Goal: Task Accomplishment & Management: Manage account settings

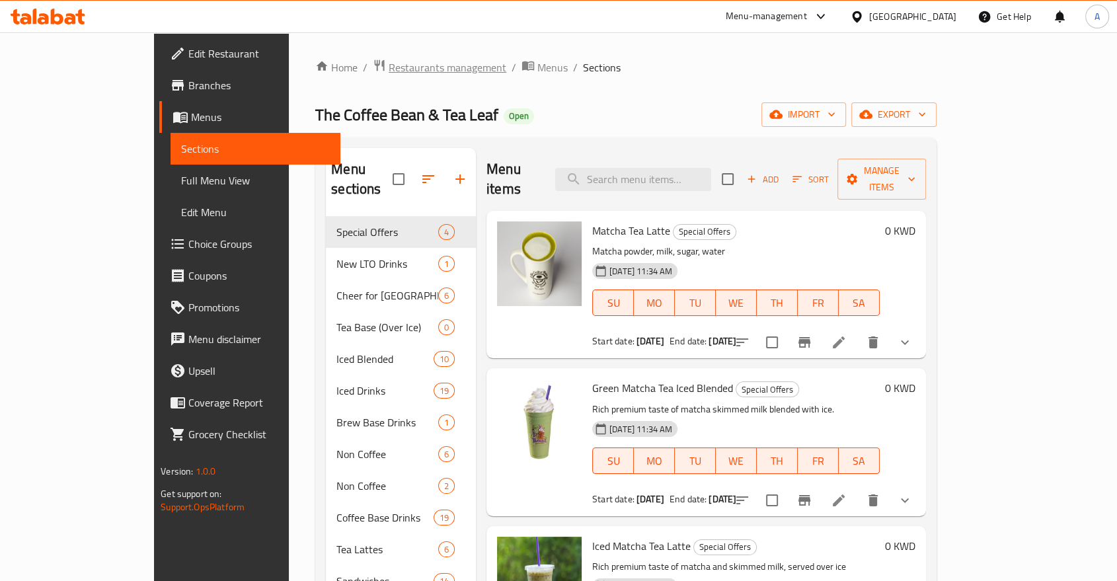
click at [389, 62] on span "Restaurants management" at bounding box center [448, 67] width 118 height 16
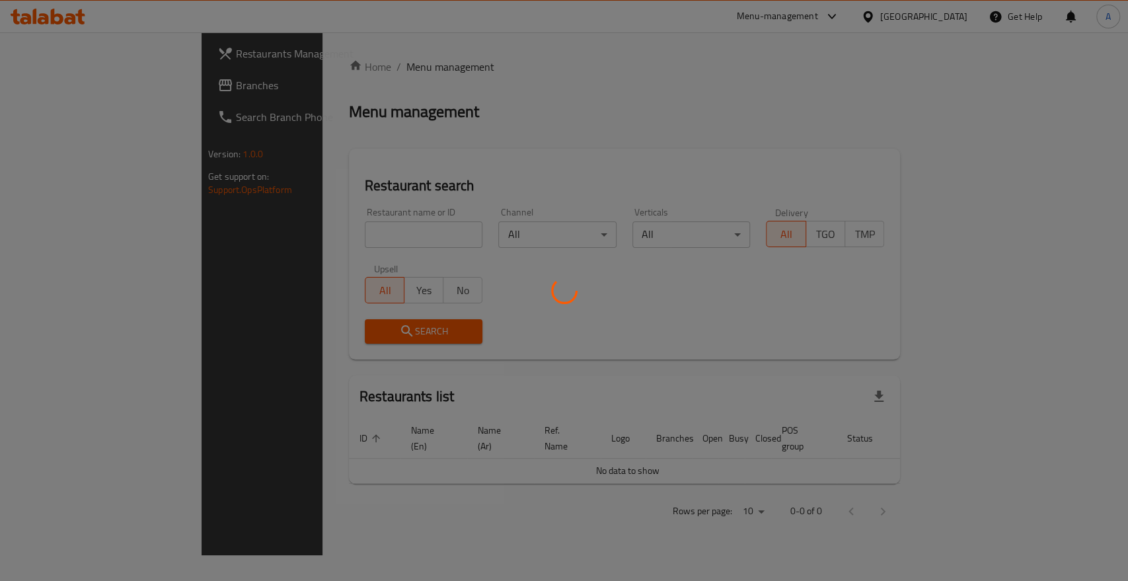
click at [292, 217] on div at bounding box center [564, 290] width 1128 height 581
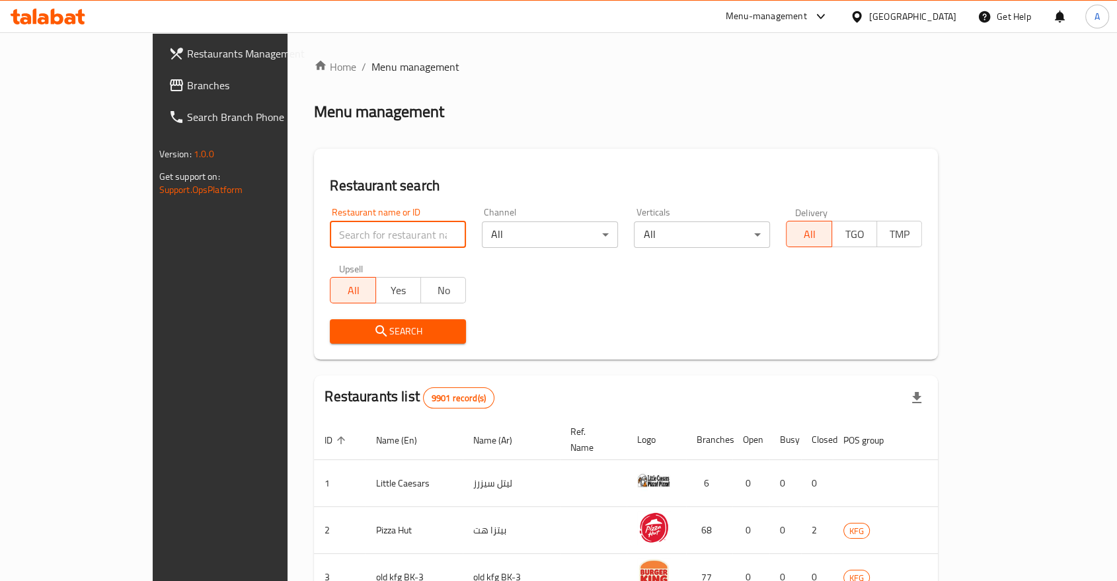
click at [354, 221] on input "search" at bounding box center [398, 234] width 136 height 26
type input "ALBAIK"
click button "Search" at bounding box center [398, 331] width 136 height 24
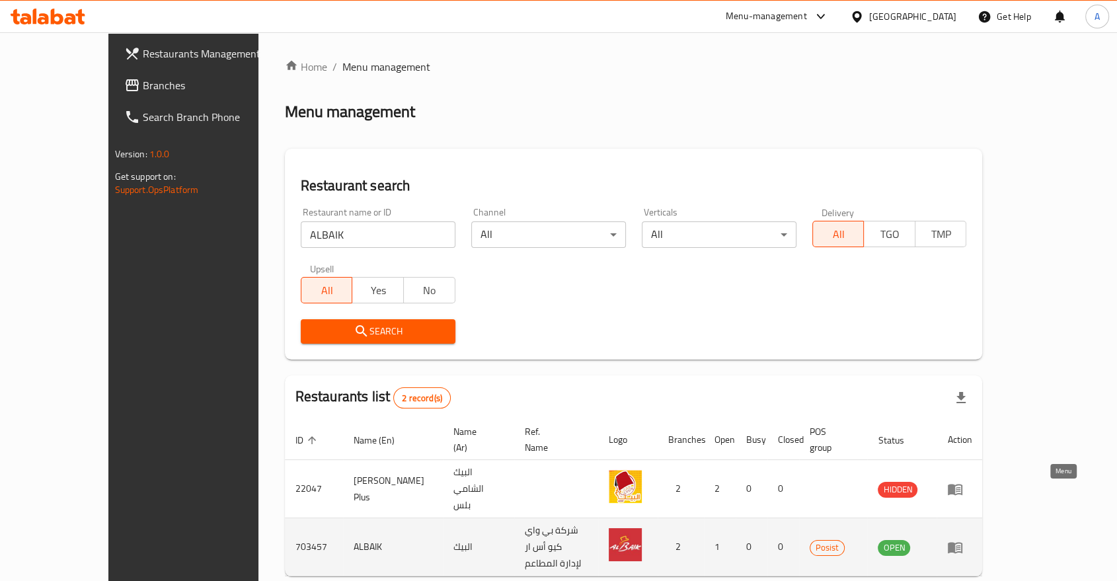
click at [961, 545] on icon "enhanced table" at bounding box center [958, 547] width 5 height 5
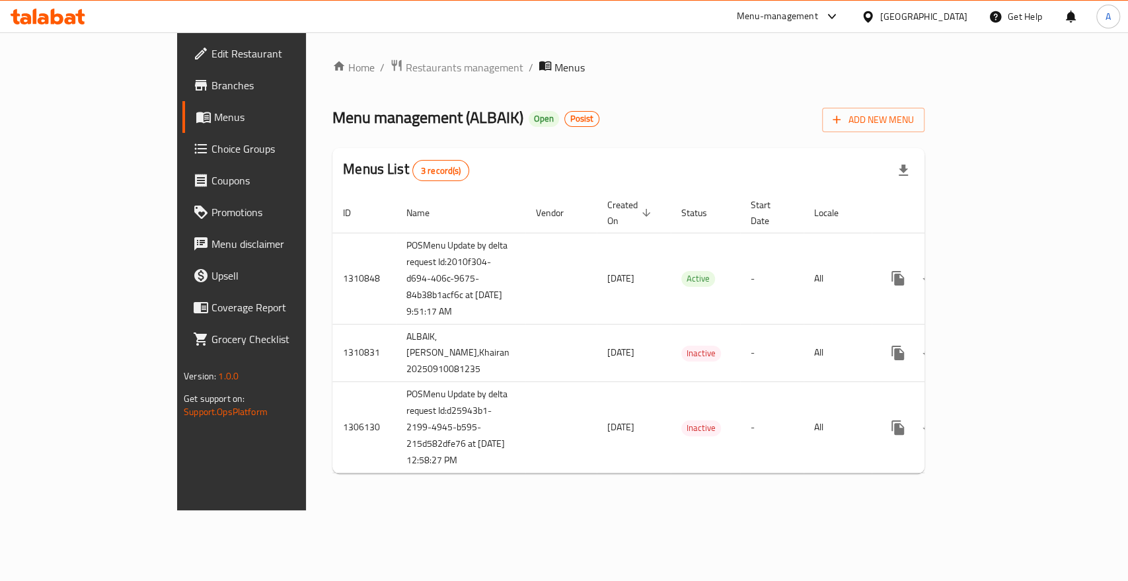
click at [951, 54] on div "Home / Restaurants management / Menus Menu management ( ALBAIK ) Open Posist Ad…" at bounding box center [628, 271] width 645 height 478
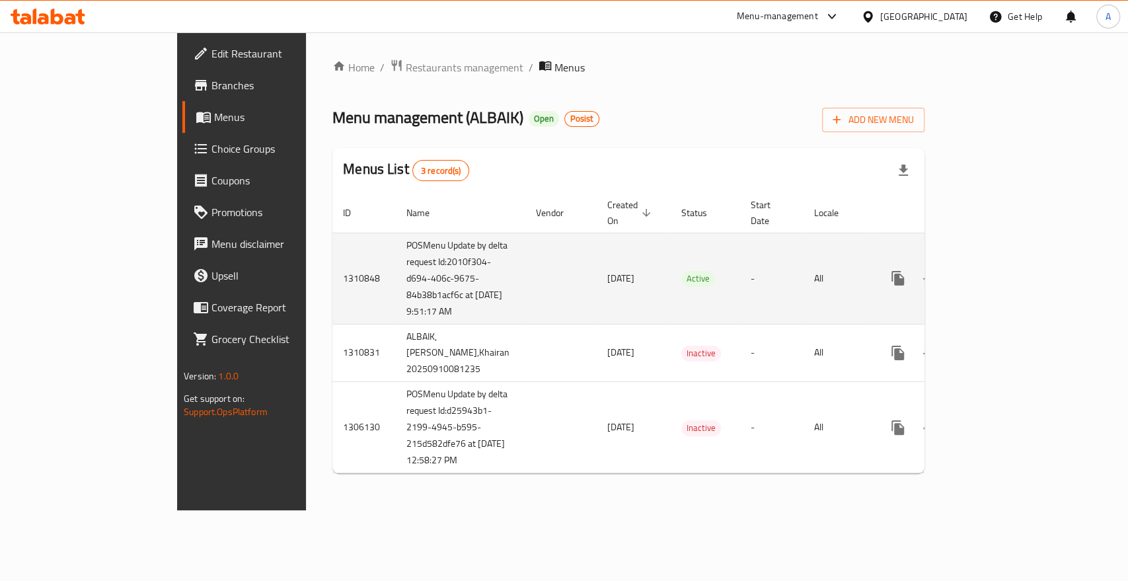
click at [396, 303] on td "POSMenu Update by delta request Id:2010f304-d694-406c-9675-84b38b1acf6c at 9/11…" at bounding box center [461, 278] width 130 height 91
click at [396, 288] on td "POSMenu Update by delta request Id:2010f304-d694-406c-9675-84b38b1acf6c at 9/11…" at bounding box center [461, 278] width 130 height 91
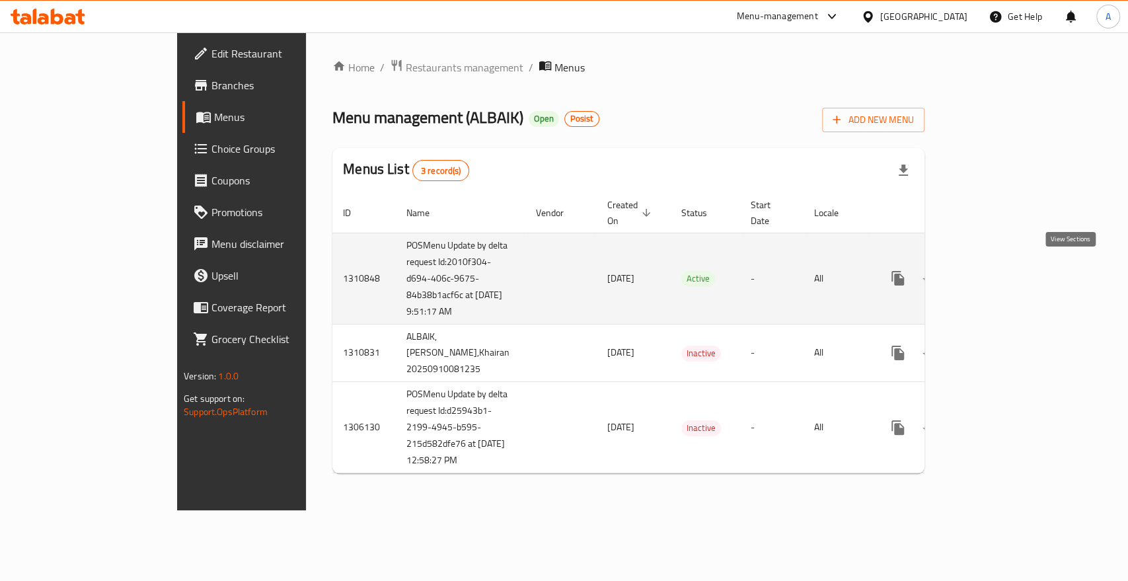
click at [1000, 272] on icon "enhanced table" at bounding box center [994, 278] width 12 height 12
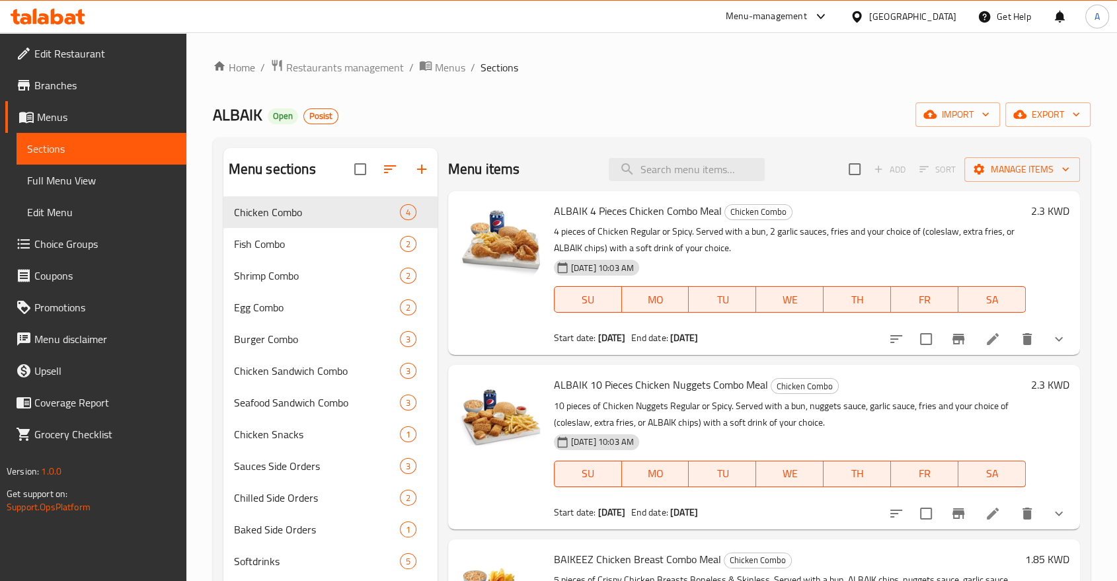
click at [432, 109] on div "ALBAIK Open Posist import export" at bounding box center [652, 114] width 878 height 24
click at [48, 109] on span "Menus" at bounding box center [106, 117] width 139 height 16
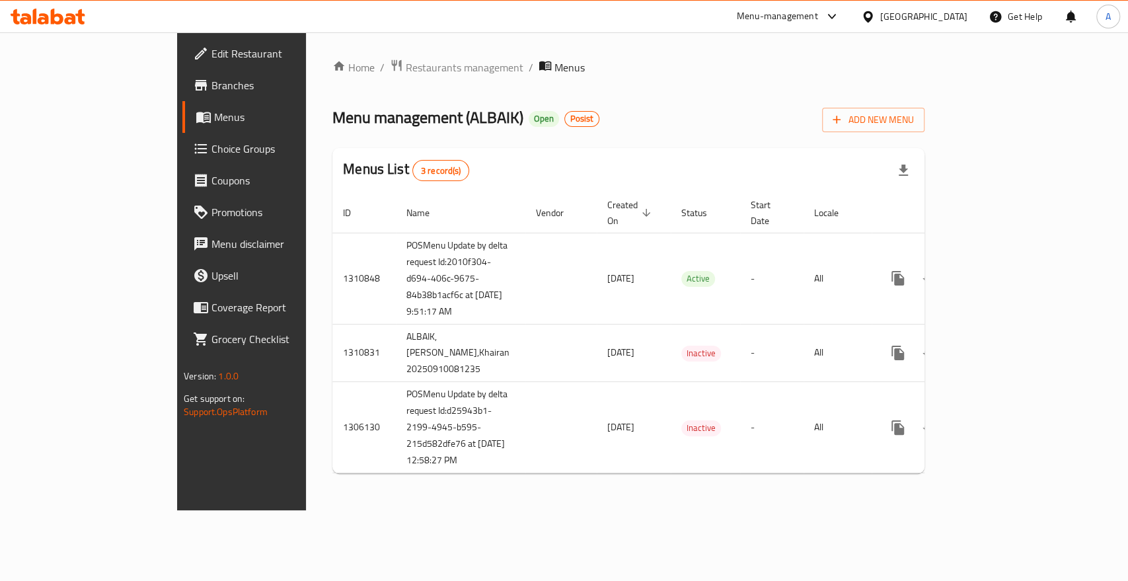
click at [688, 115] on div "Menu management ( ALBAIK ) Open Posist Add New Menu" at bounding box center [629, 117] width 592 height 30
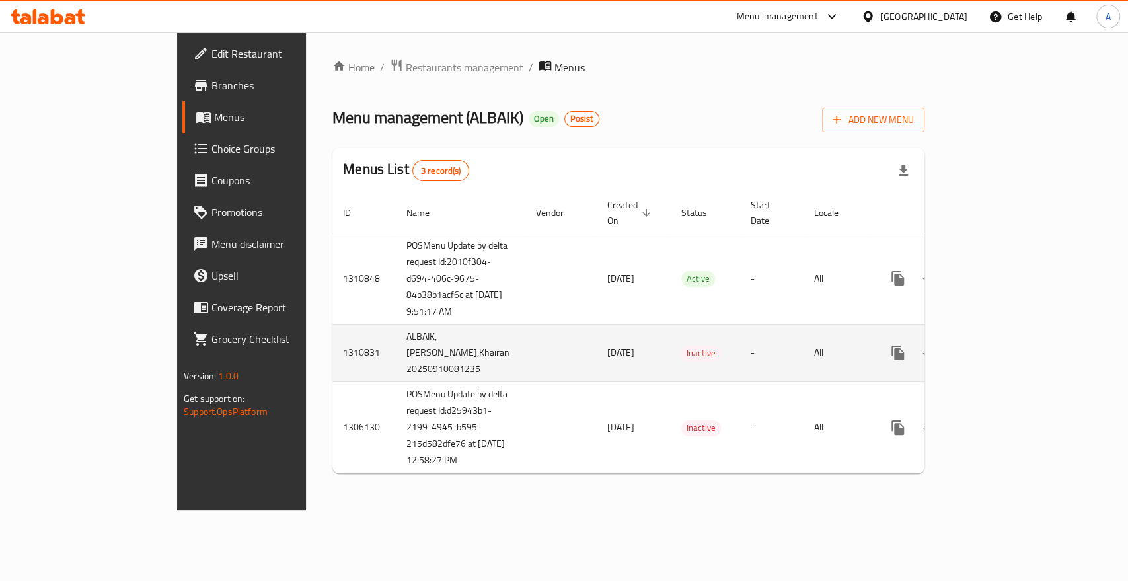
click at [396, 354] on td "ALBAIK, Al Khiran,Khairan 20250910081235" at bounding box center [461, 353] width 130 height 58
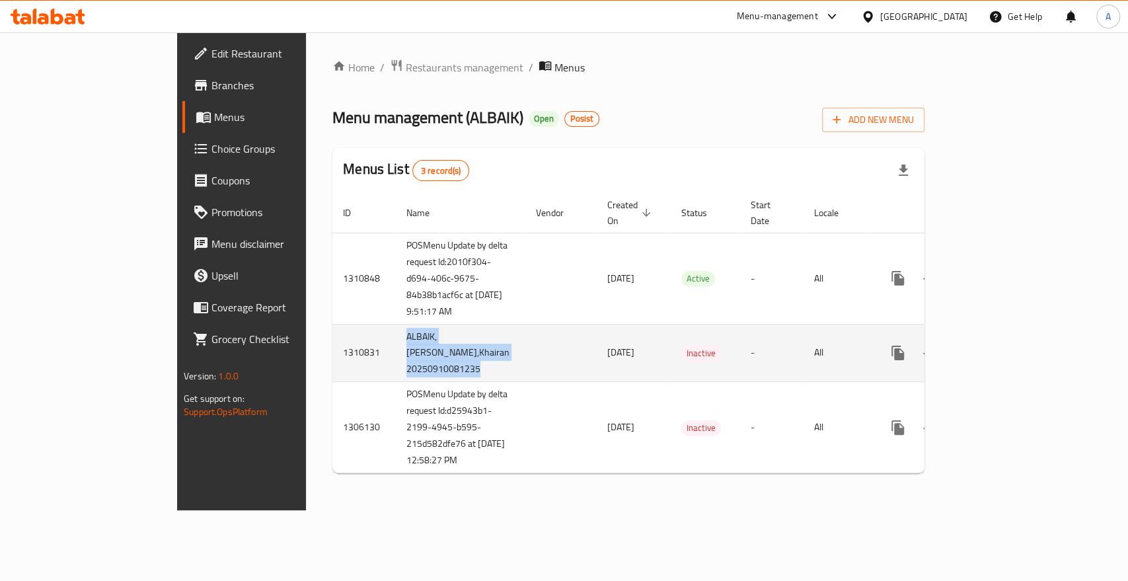
click at [396, 354] on td "ALBAIK, Al Khiran,Khairan 20250910081235" at bounding box center [461, 353] width 130 height 58
click at [1002, 353] on icon "enhanced table" at bounding box center [994, 353] width 16 height 16
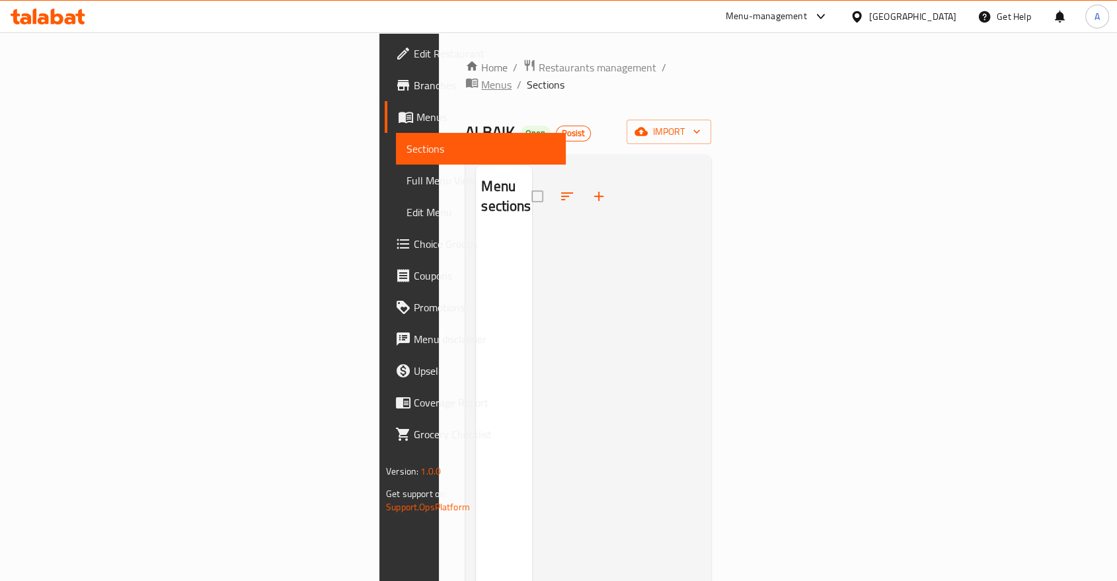
click at [481, 77] on span "Menus" at bounding box center [496, 85] width 30 height 16
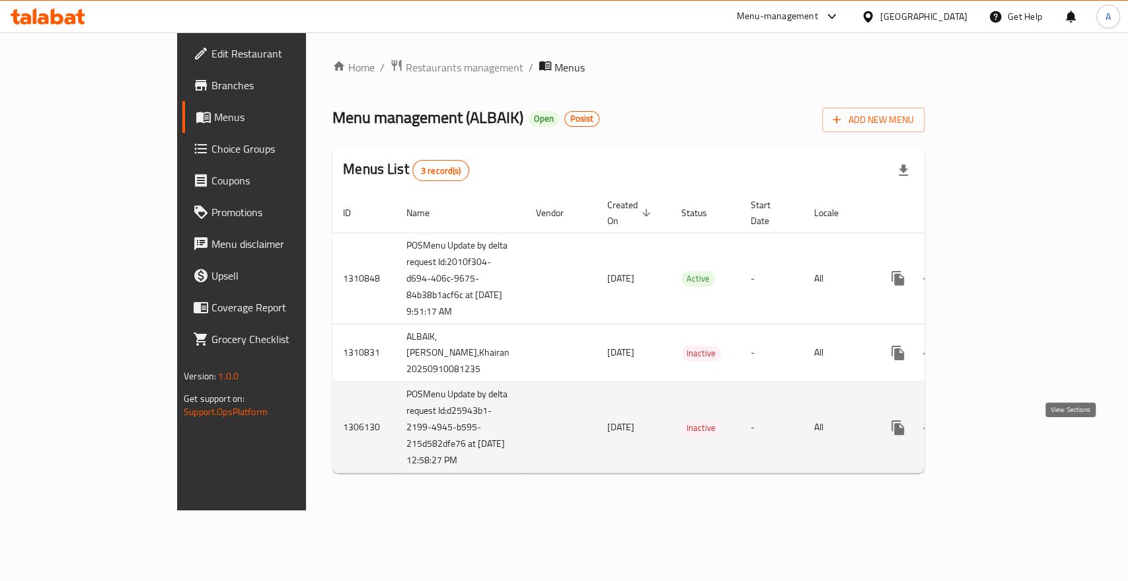
click at [1000, 434] on icon "enhanced table" at bounding box center [994, 428] width 12 height 12
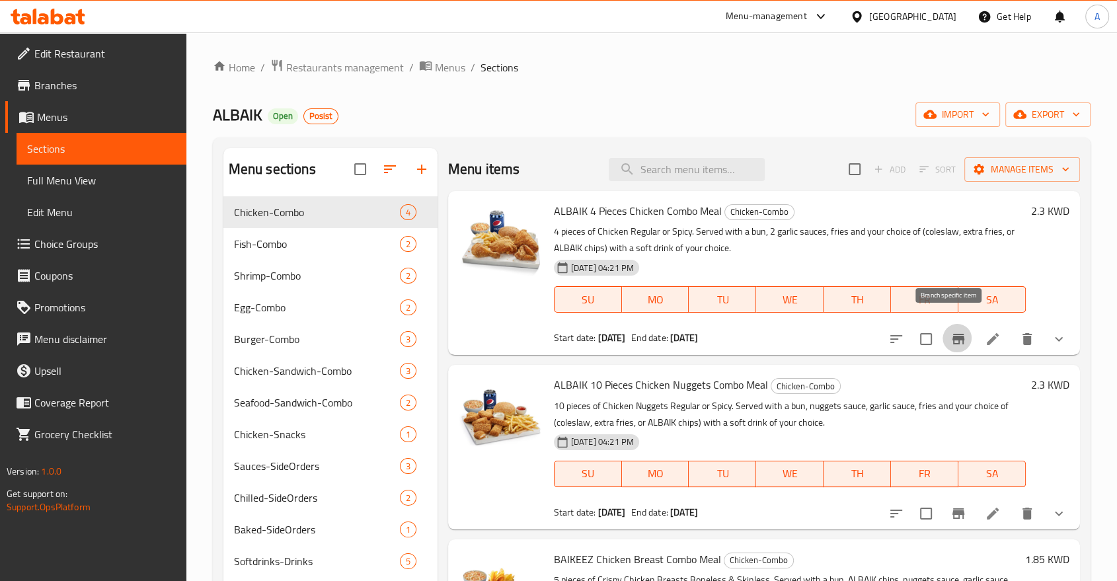
click at [957, 334] on icon "Branch-specific-item" at bounding box center [959, 339] width 12 height 11
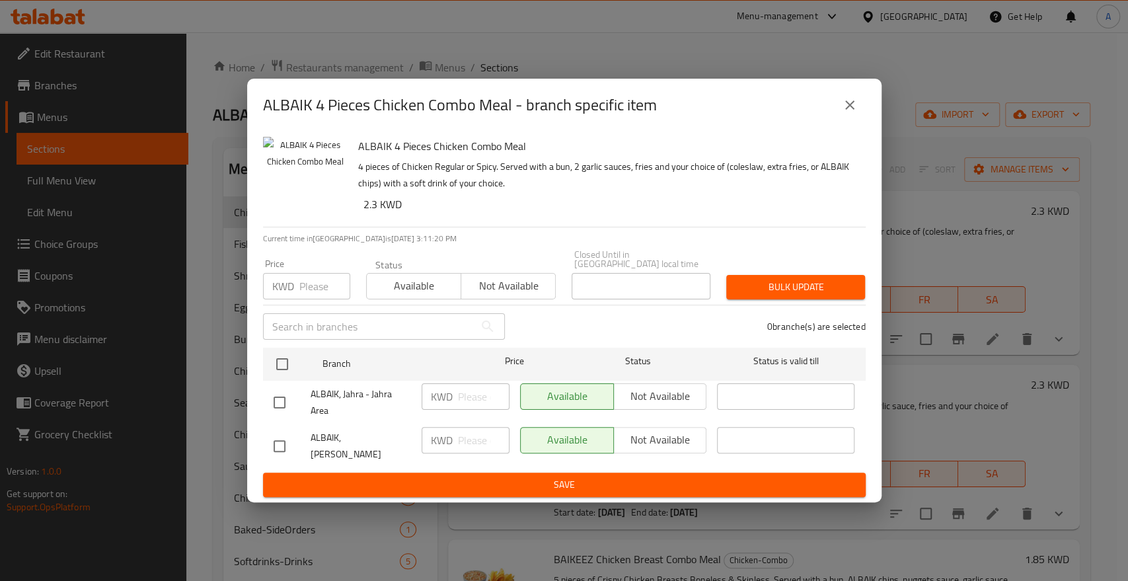
click at [844, 113] on icon "close" at bounding box center [850, 105] width 16 height 16
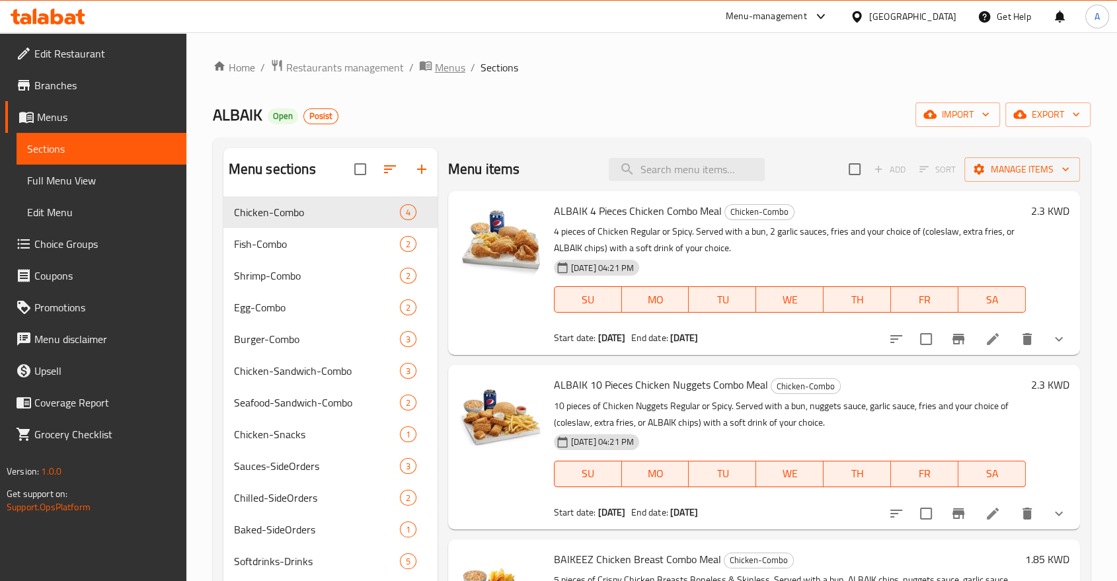
click at [435, 66] on span "Menus" at bounding box center [450, 67] width 30 height 16
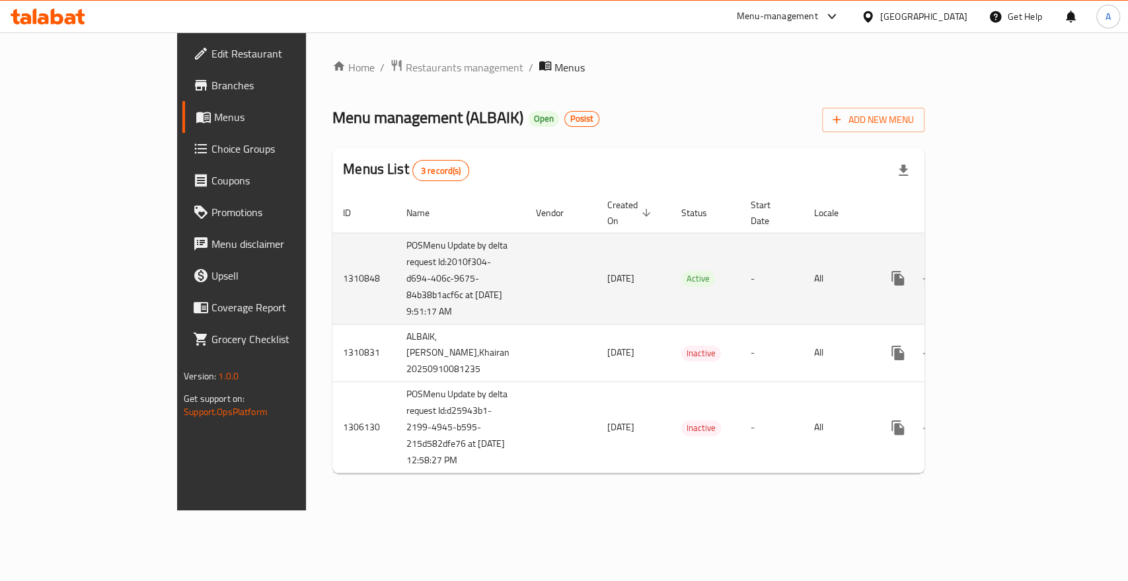
click at [396, 296] on td "POSMenu Update by delta request Id:2010f304-d694-406c-9675-84b38b1acf6c at 9/11…" at bounding box center [461, 278] width 130 height 91
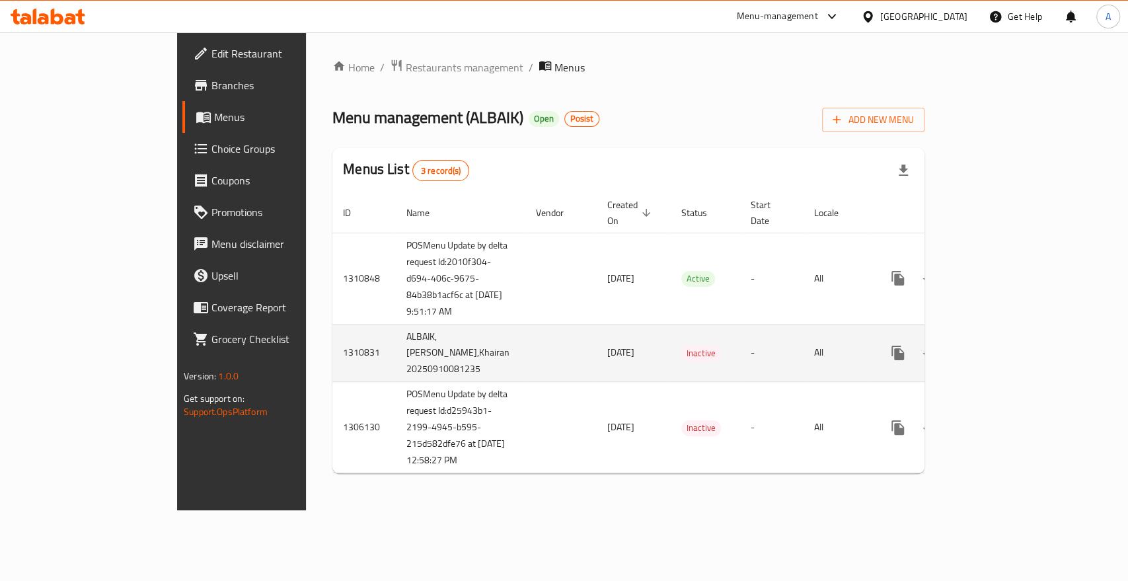
click at [396, 348] on td "ALBAIK, Al Khiran,Khairan 20250910081235" at bounding box center [461, 353] width 130 height 58
click at [396, 358] on td "ALBAIK, Al Khiran,Khairan 20250910081235" at bounding box center [461, 353] width 130 height 58
click at [396, 366] on td "ALBAIK, Al Khiran,Khairan 20250910081235" at bounding box center [461, 353] width 130 height 58
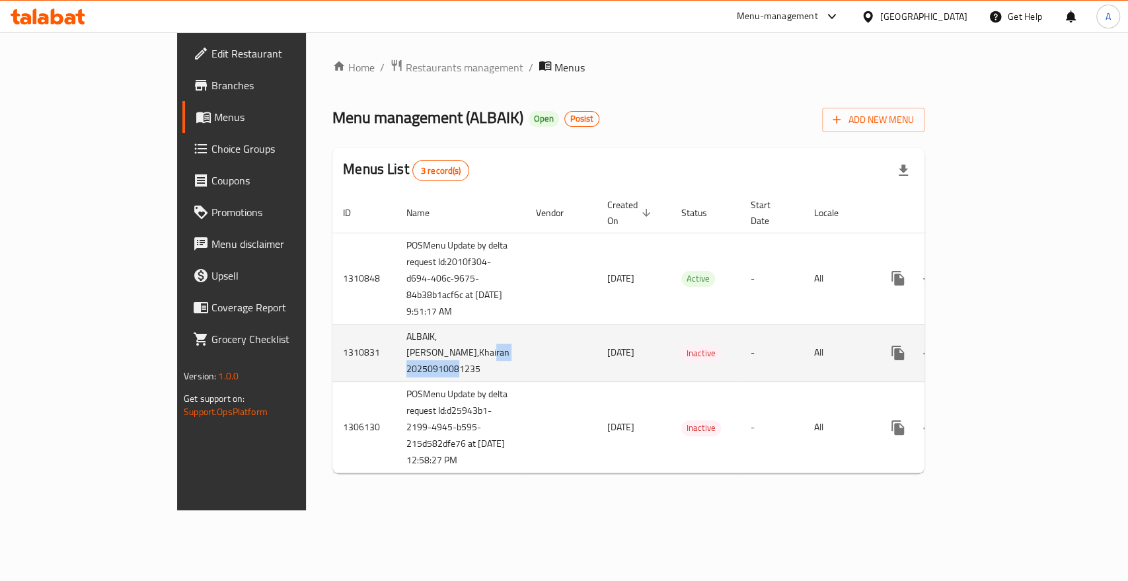
click at [396, 366] on td "ALBAIK, Al Khiran,Khairan 20250910081235" at bounding box center [461, 353] width 130 height 58
click at [608, 352] on span "10/09/2025" at bounding box center [621, 352] width 27 height 17
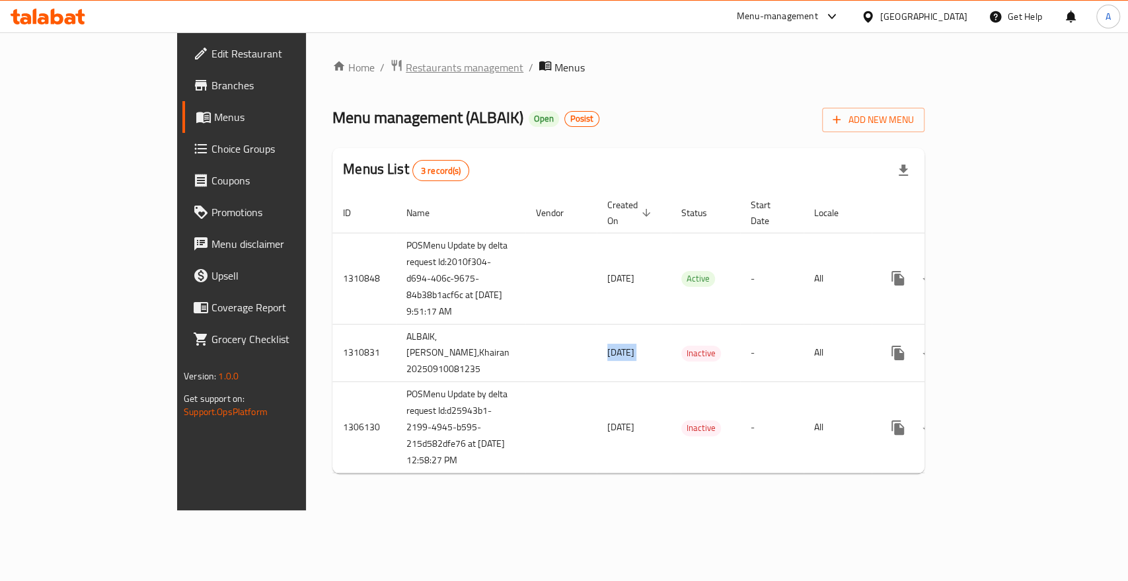
click at [406, 67] on span "Restaurants management" at bounding box center [465, 67] width 118 height 16
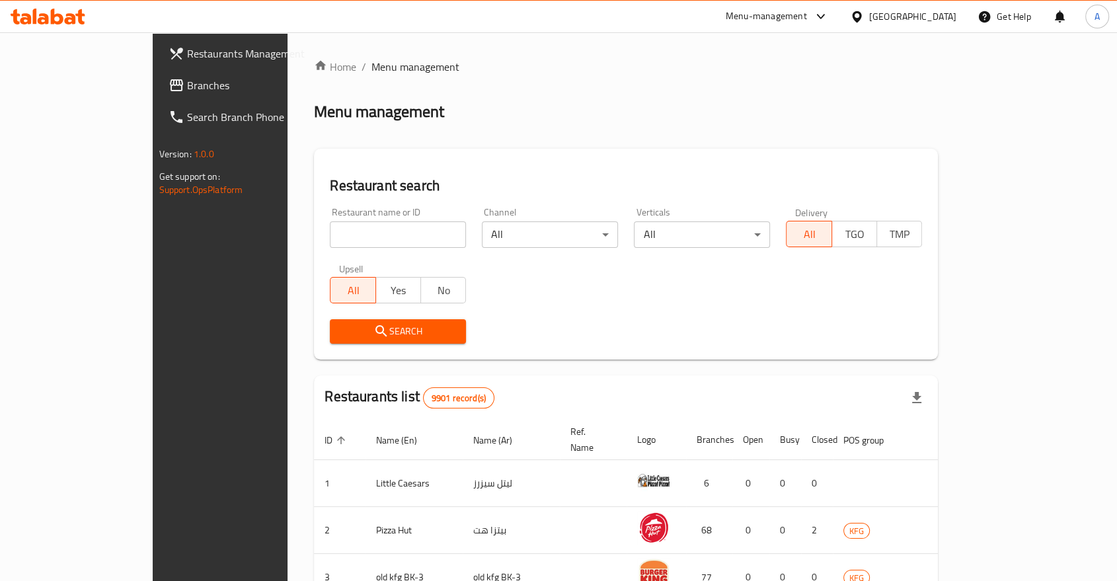
click at [187, 54] on span "Restaurants Management" at bounding box center [257, 54] width 141 height 16
click at [389, 221] on input "search" at bounding box center [398, 234] width 136 height 26
type input "woop"
click button "Search" at bounding box center [398, 331] width 136 height 24
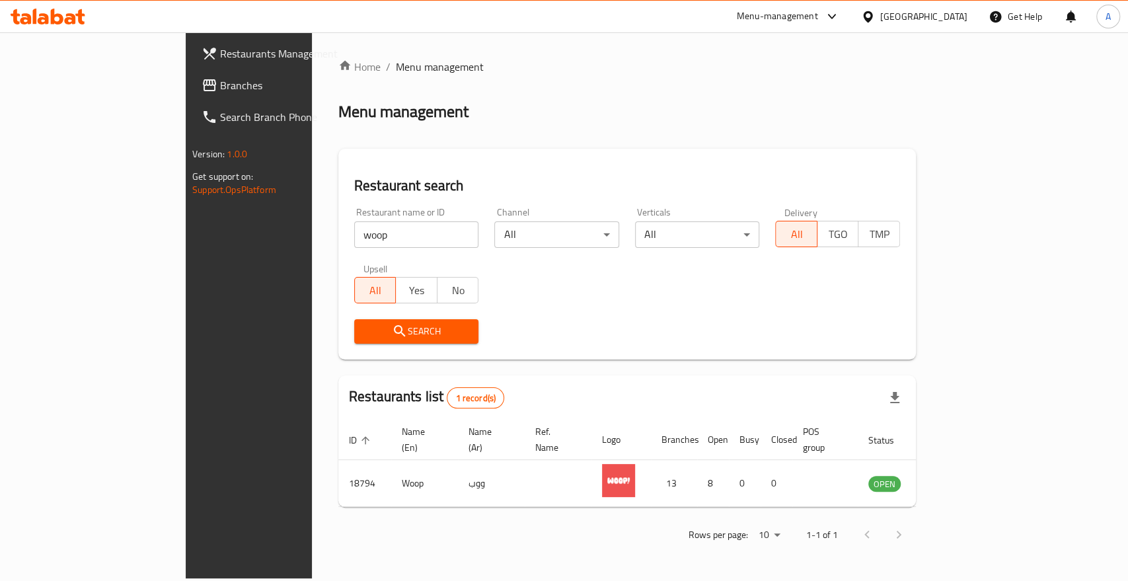
drag, startPoint x: 604, startPoint y: 304, endPoint x: 1041, endPoint y: 421, distance: 452.4
click at [610, 311] on div "Search" at bounding box center [627, 331] width 562 height 40
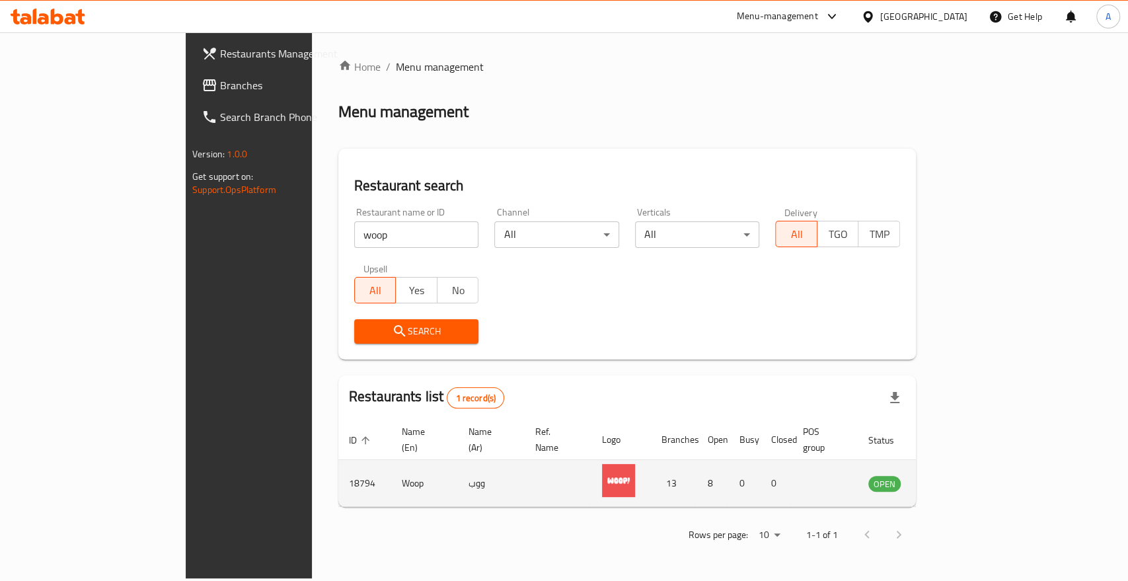
click at [954, 475] on icon "enhanced table" at bounding box center [946, 483] width 16 height 16
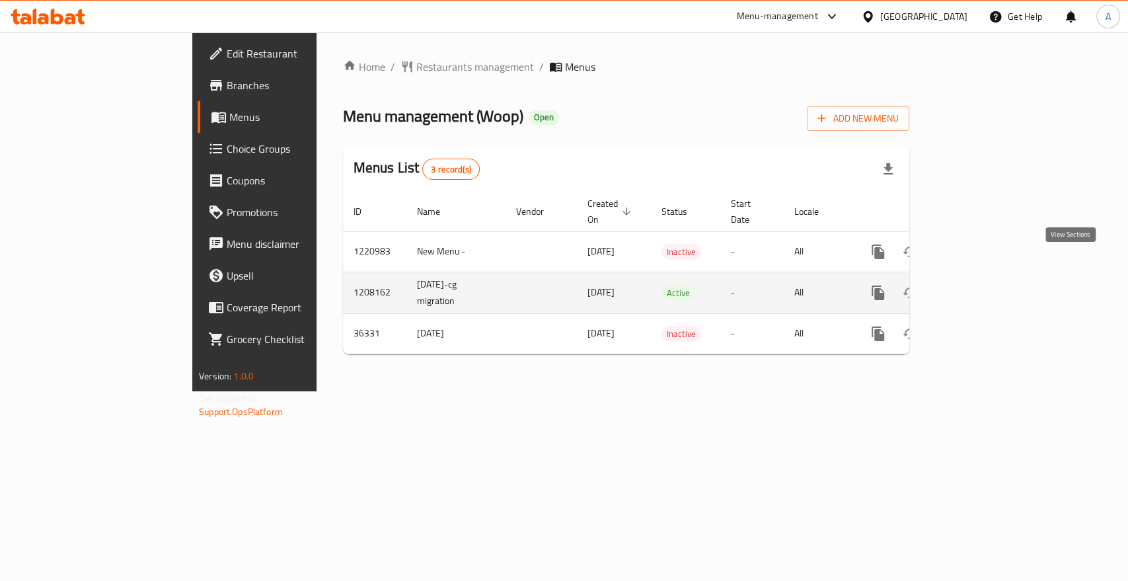
click at [990, 277] on link "enhanced table" at bounding box center [974, 293] width 32 height 32
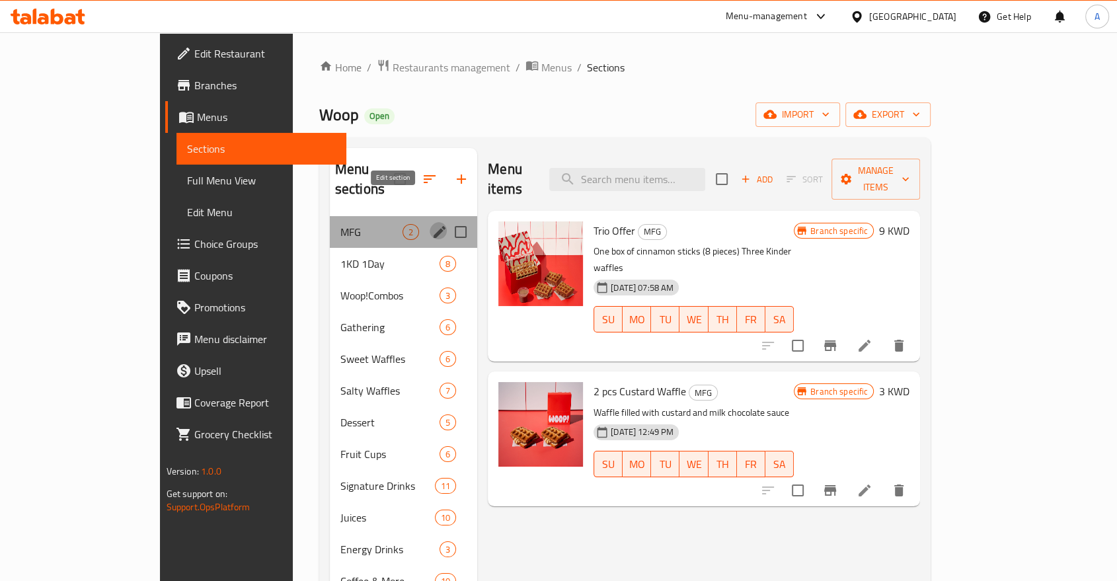
click at [434, 226] on icon "edit" at bounding box center [440, 232] width 12 height 12
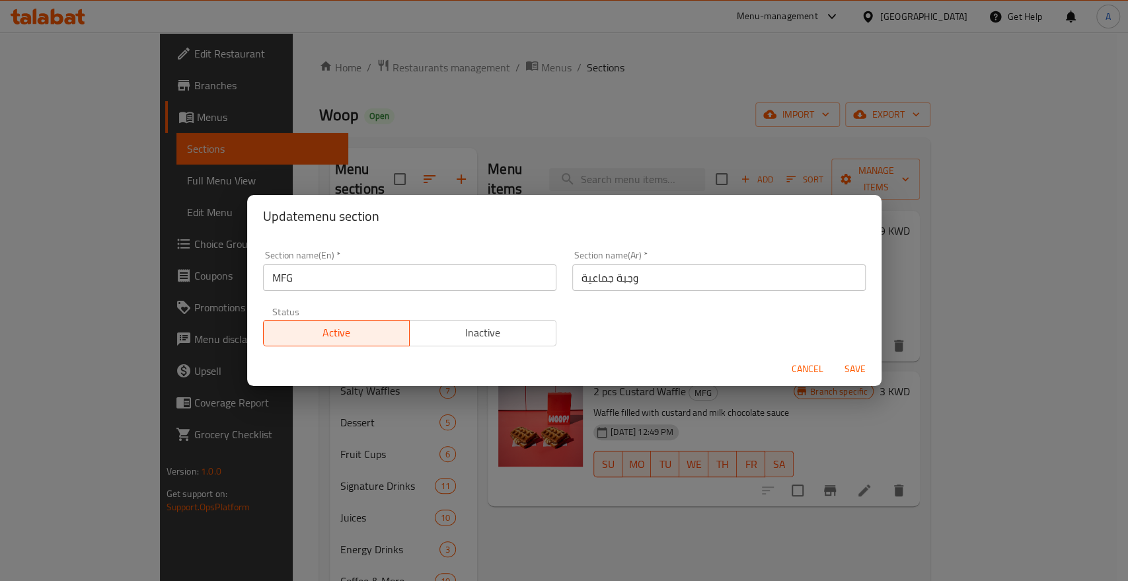
click at [395, 280] on input "MFG" at bounding box center [410, 277] width 294 height 26
click at [395, 280] on input "M4G" at bounding box center [410, 277] width 294 height 26
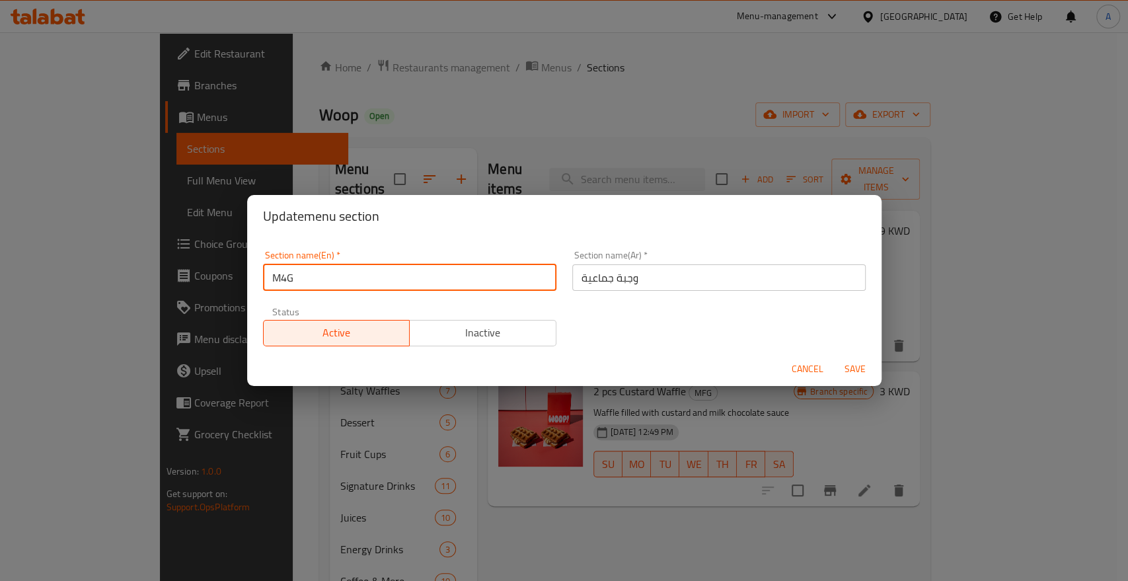
click at [395, 280] on input "M4G" at bounding box center [410, 277] width 294 height 26
type input "M4G"
click at [855, 361] on span "Save" at bounding box center [856, 369] width 32 height 17
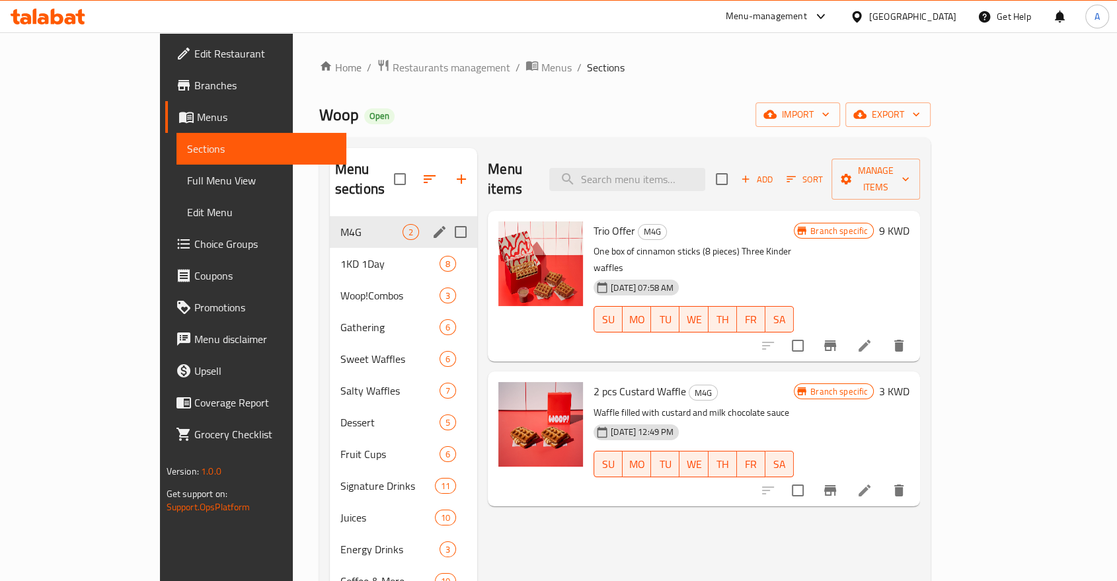
click at [582, 512] on div "Menu items Add Sort Manage items Trio Offer M4G One box of cinnamon sticks (8 p…" at bounding box center [698, 438] width 443 height 581
click at [836, 485] on icon "Branch-specific-item" at bounding box center [830, 490] width 12 height 11
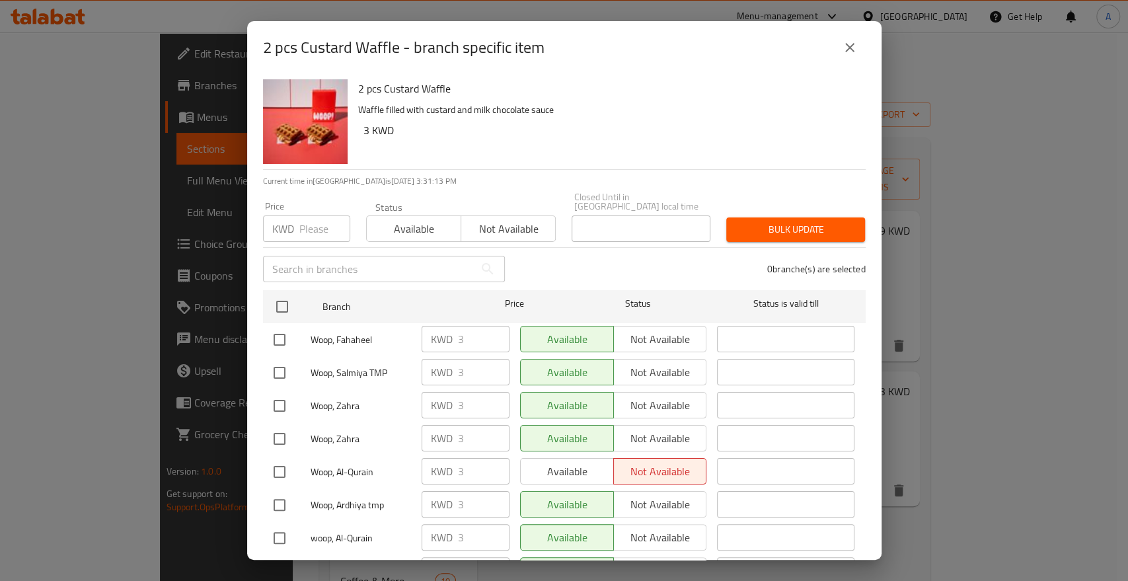
click at [857, 37] on button "close" at bounding box center [850, 48] width 32 height 32
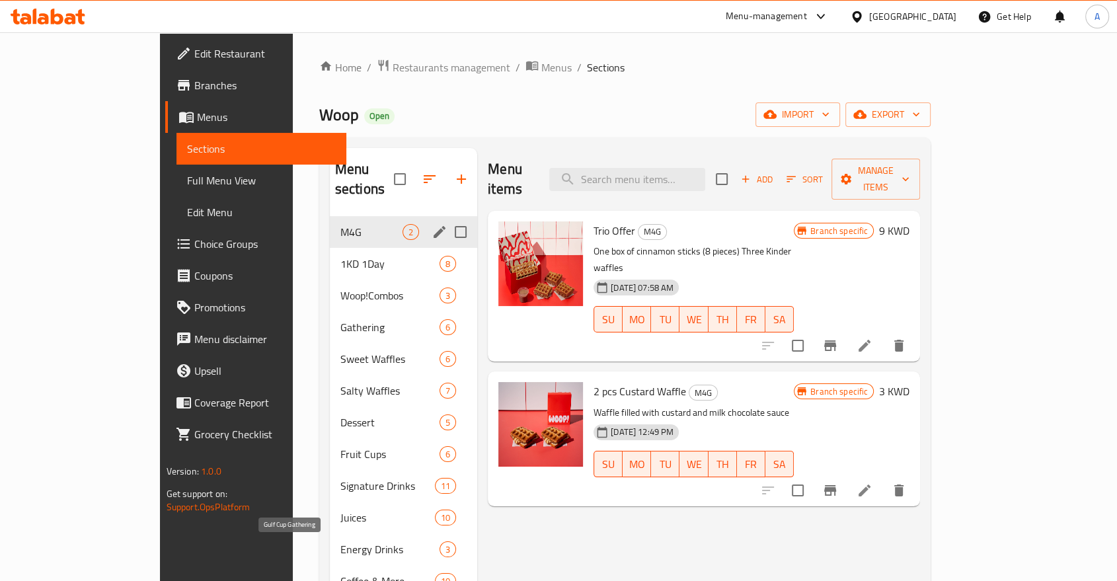
scroll to position [147, 0]
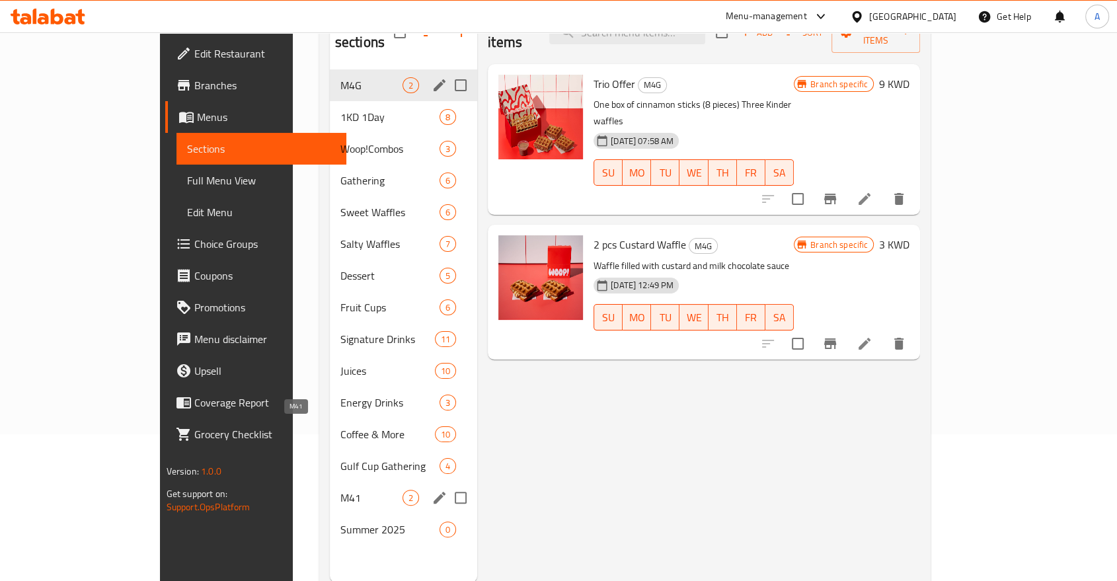
click at [340, 490] on span "M41" at bounding box center [371, 498] width 62 height 16
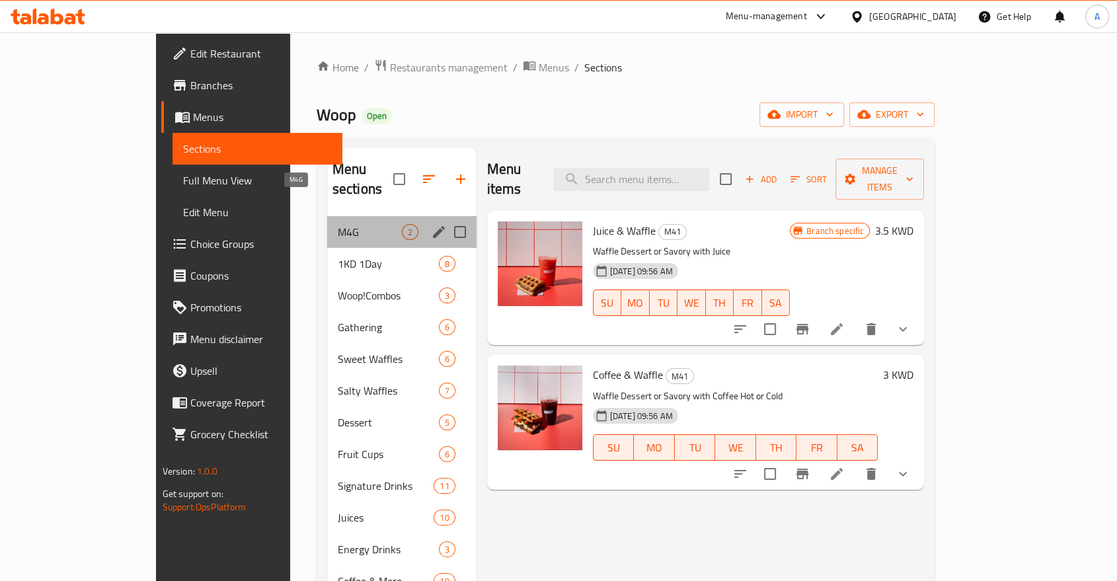
click at [338, 224] on span "M4G" at bounding box center [370, 232] width 64 height 16
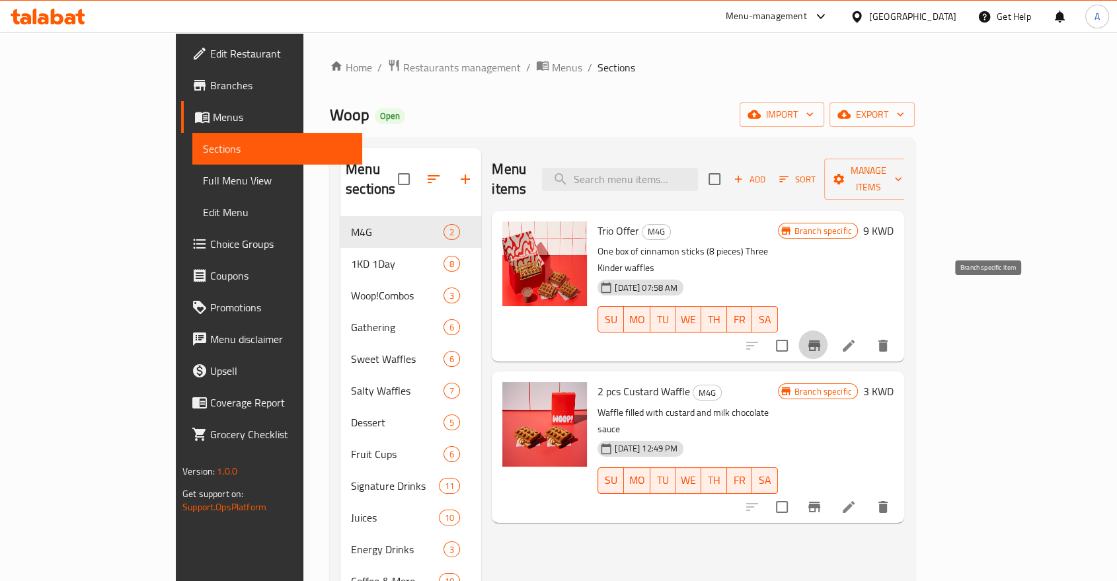
click at [820, 340] on icon "Branch-specific-item" at bounding box center [814, 345] width 12 height 11
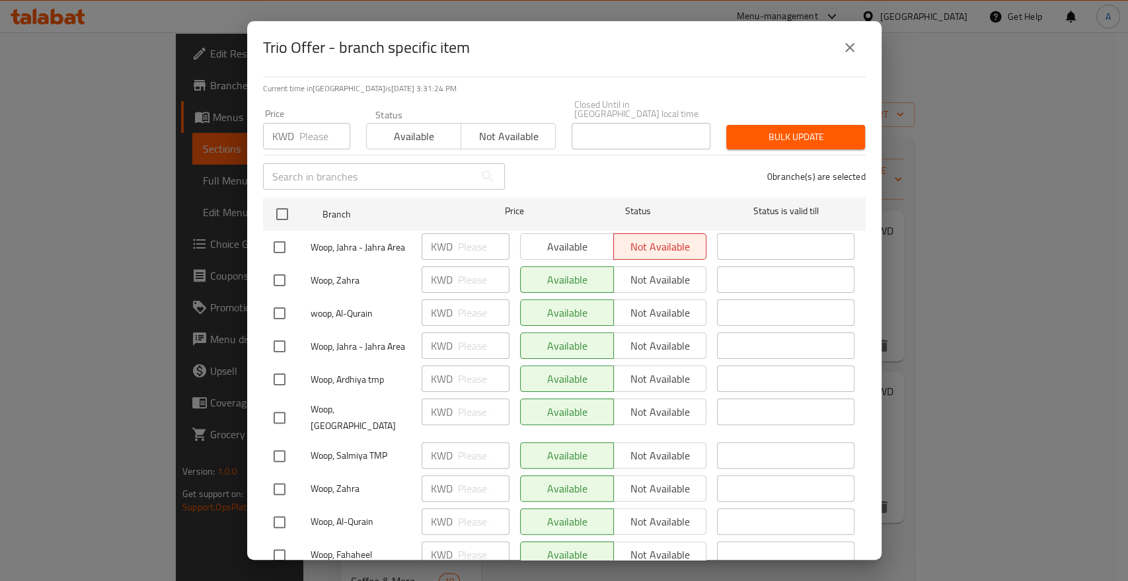
scroll to position [190, 0]
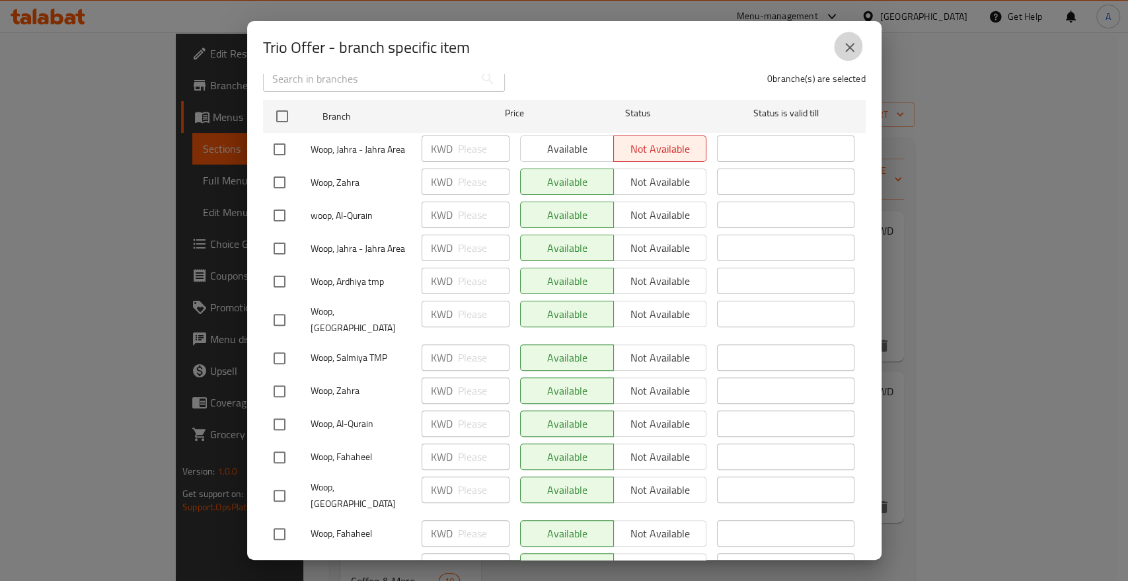
click at [862, 44] on button "close" at bounding box center [850, 48] width 32 height 32
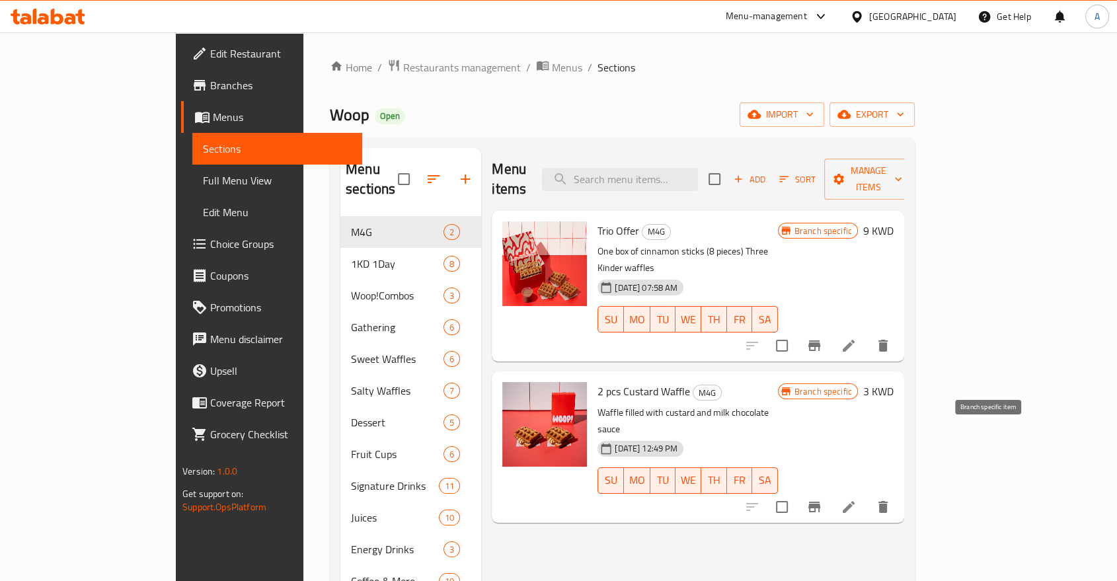
click at [820, 502] on icon "Branch-specific-item" at bounding box center [814, 507] width 12 height 11
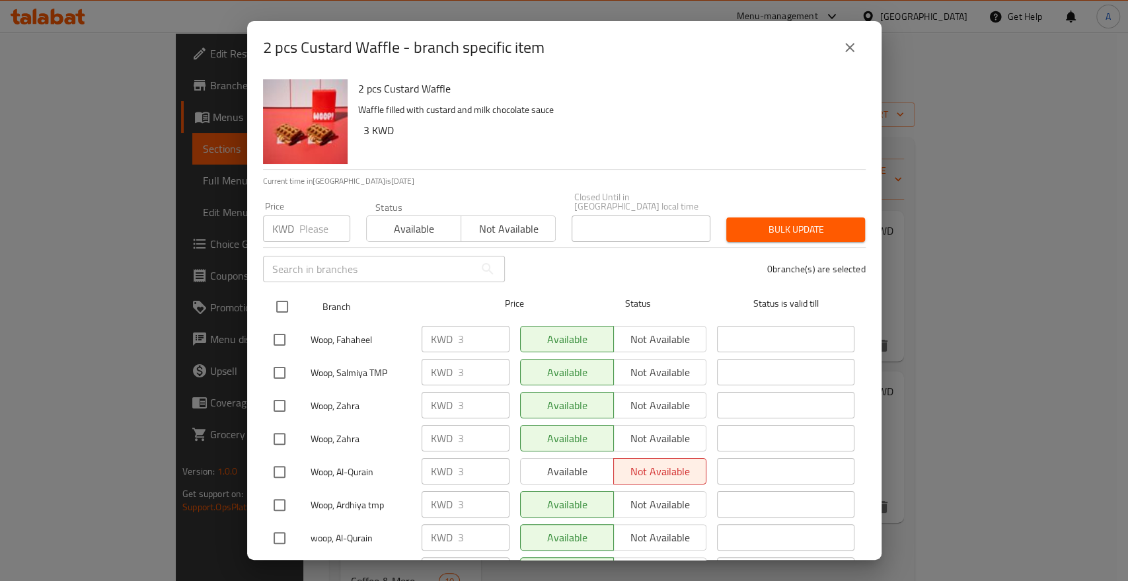
click at [282, 293] on input "checkbox" at bounding box center [282, 307] width 28 height 28
checkbox input "true"
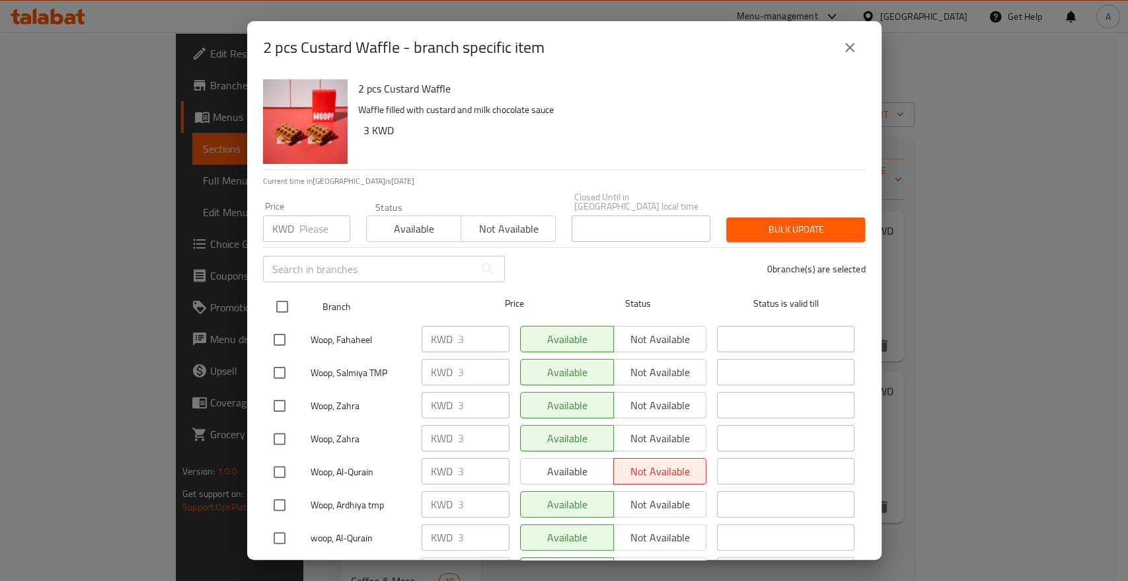
checkbox input "true"
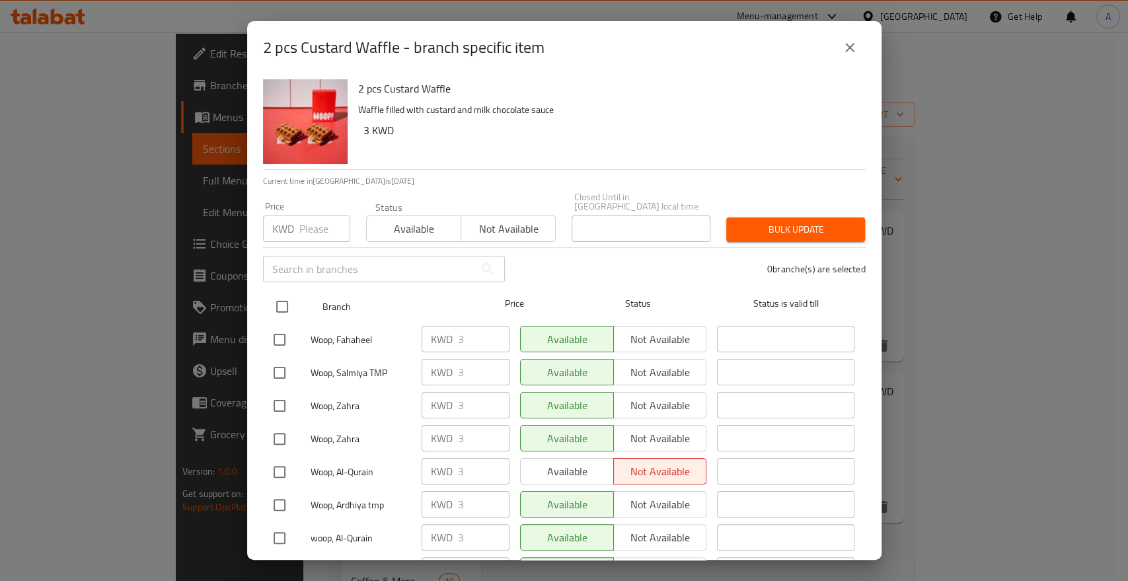
checkbox input "true"
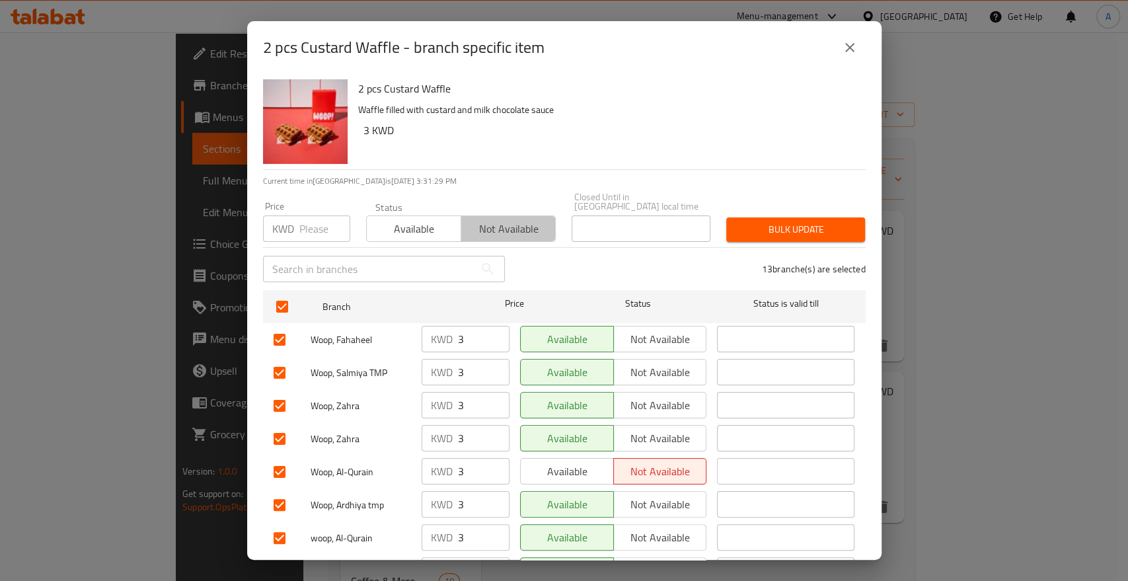
click at [492, 221] on span "Not available" at bounding box center [509, 228] width 84 height 19
click at [793, 221] on span "Bulk update" at bounding box center [796, 229] width 118 height 17
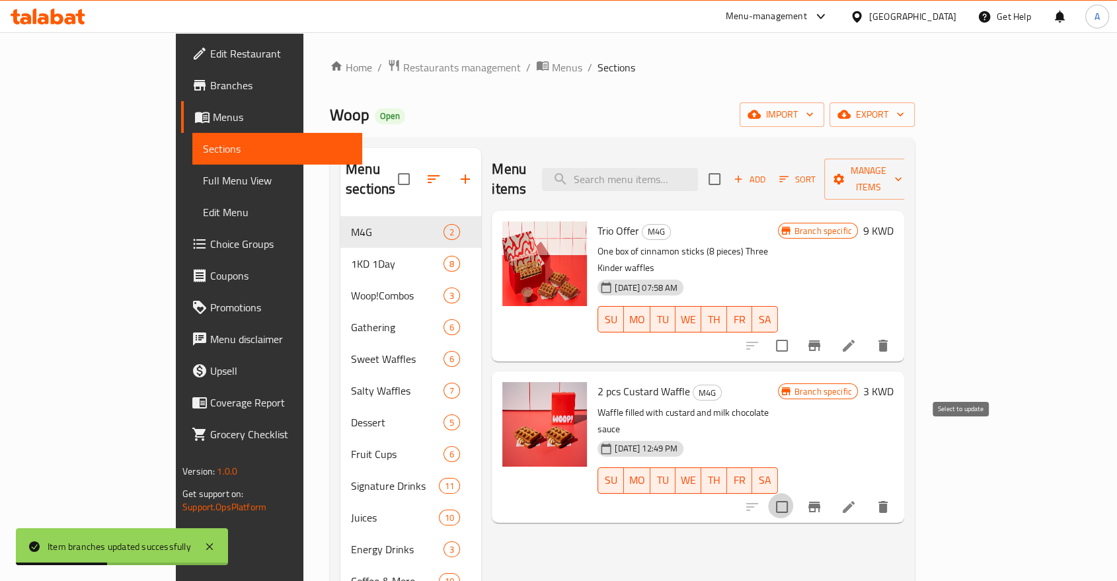
click at [796, 493] on input "checkbox" at bounding box center [782, 507] width 28 height 28
click at [902, 163] on span "Manage items" at bounding box center [868, 179] width 67 height 33
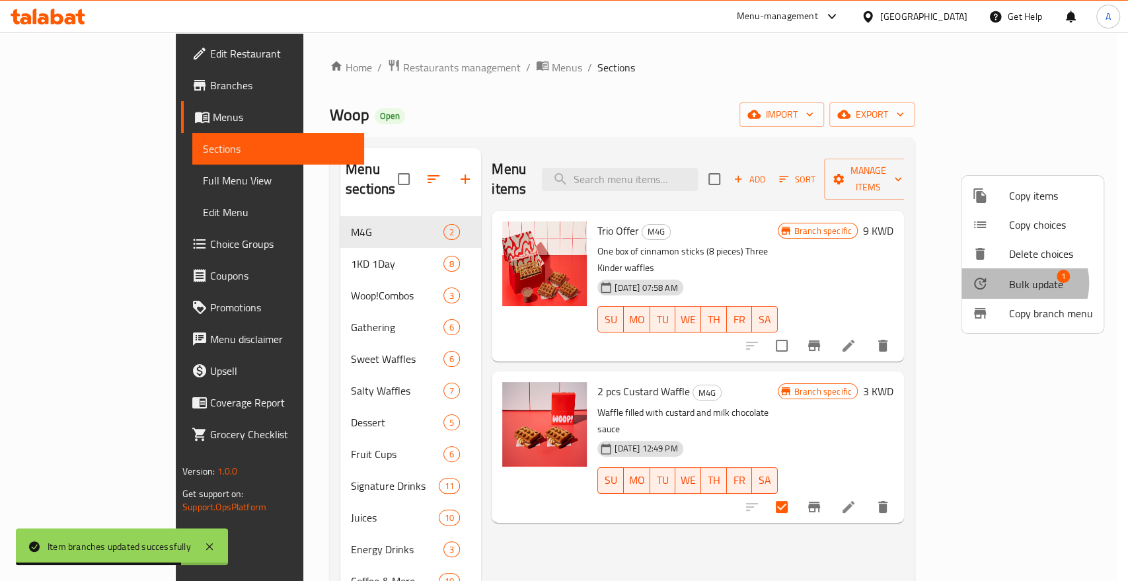
click at [1021, 276] on span "Bulk update" at bounding box center [1036, 284] width 54 height 16
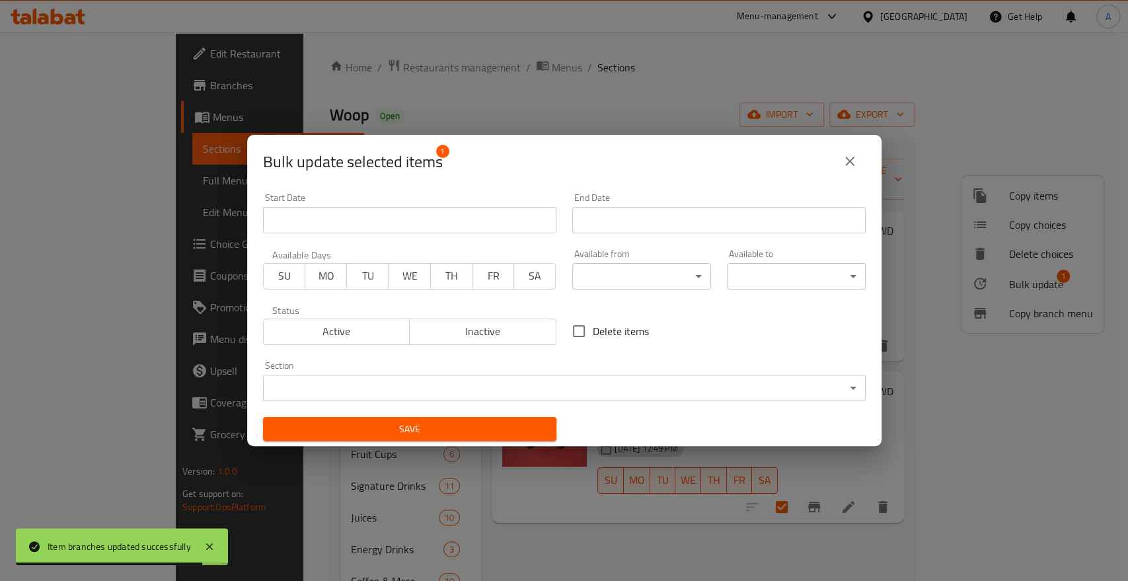
click at [473, 332] on span "Inactive" at bounding box center [483, 331] width 136 height 19
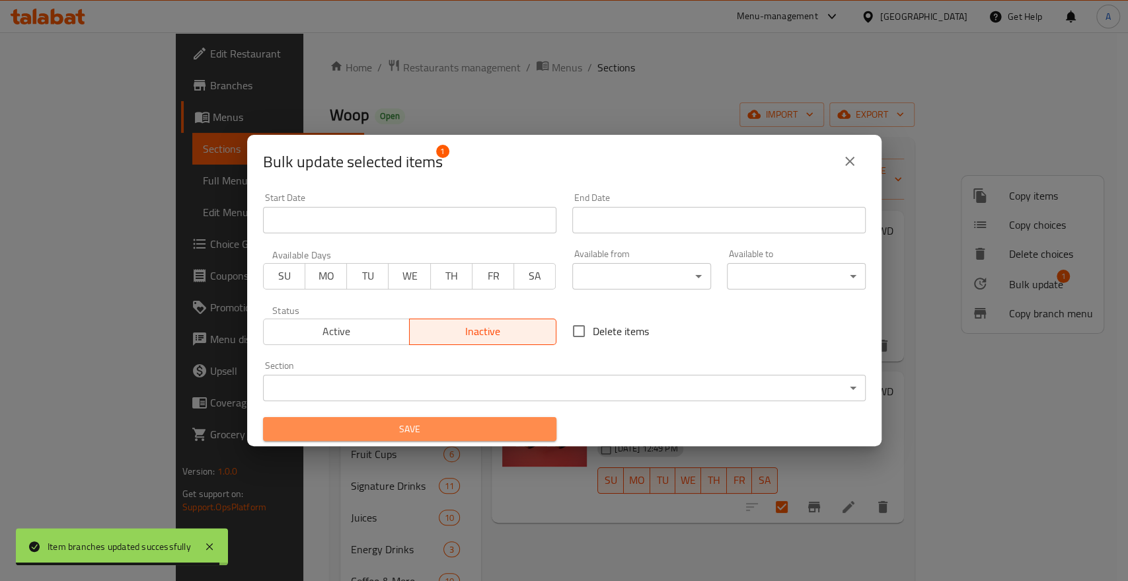
click at [492, 421] on span "Save" at bounding box center [410, 429] width 272 height 17
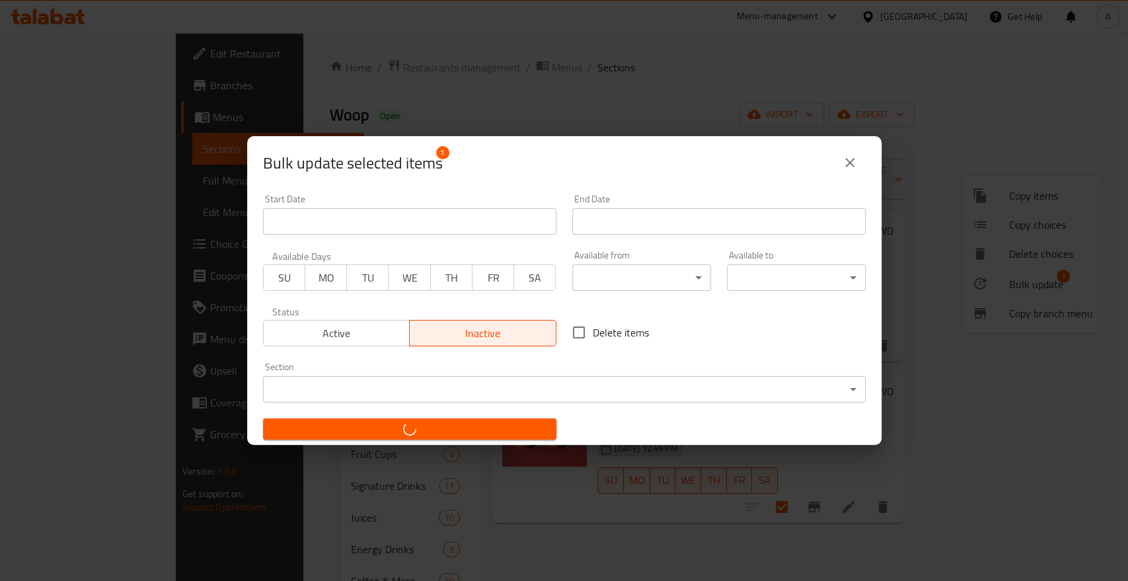
checkbox input "false"
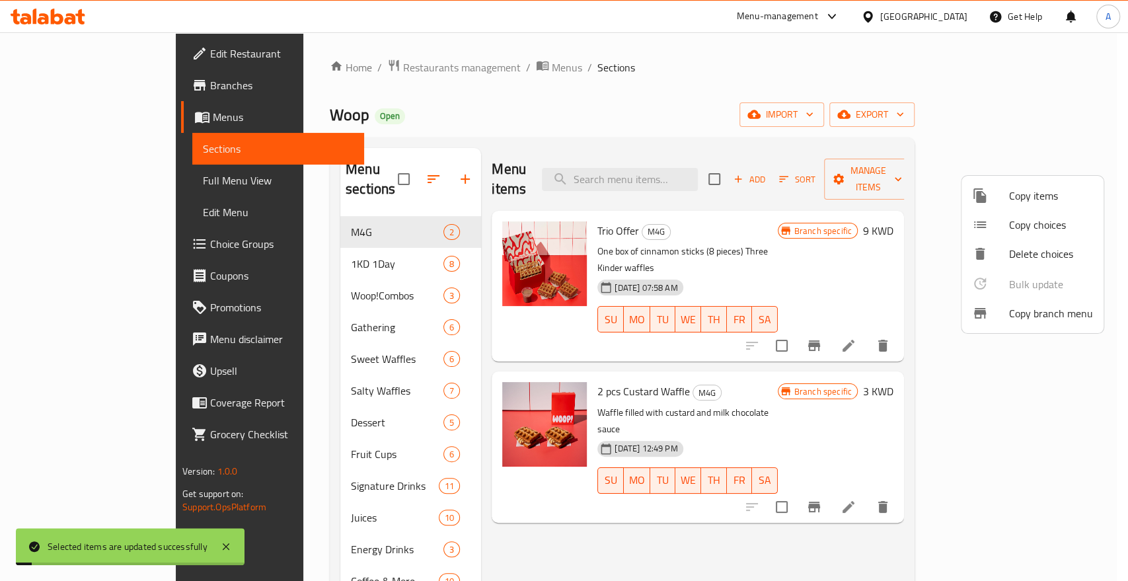
click at [588, 498] on div at bounding box center [564, 290] width 1128 height 581
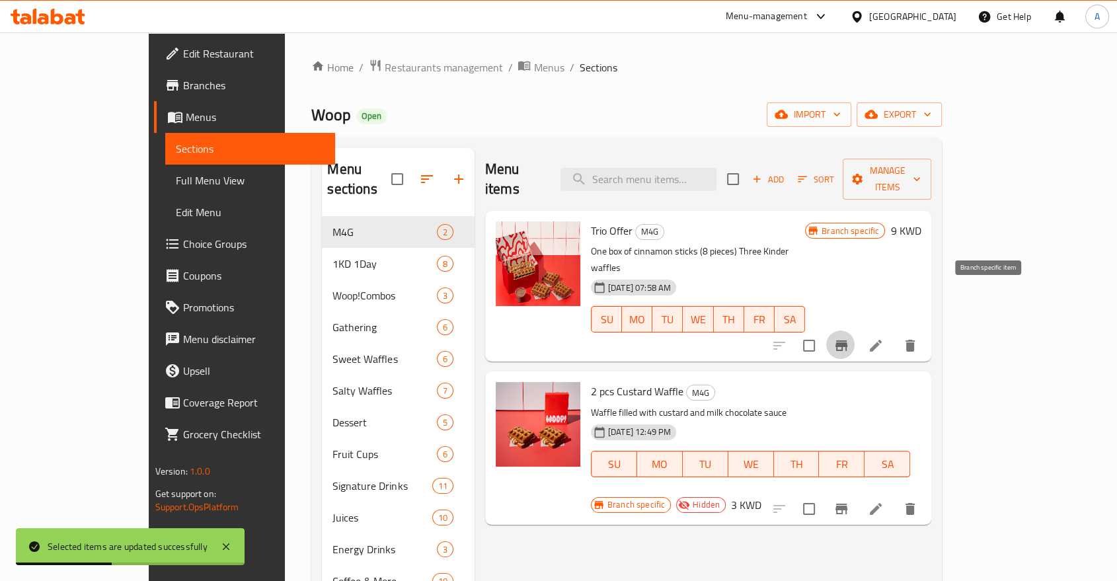
click at [848, 340] on icon "Branch-specific-item" at bounding box center [842, 345] width 12 height 11
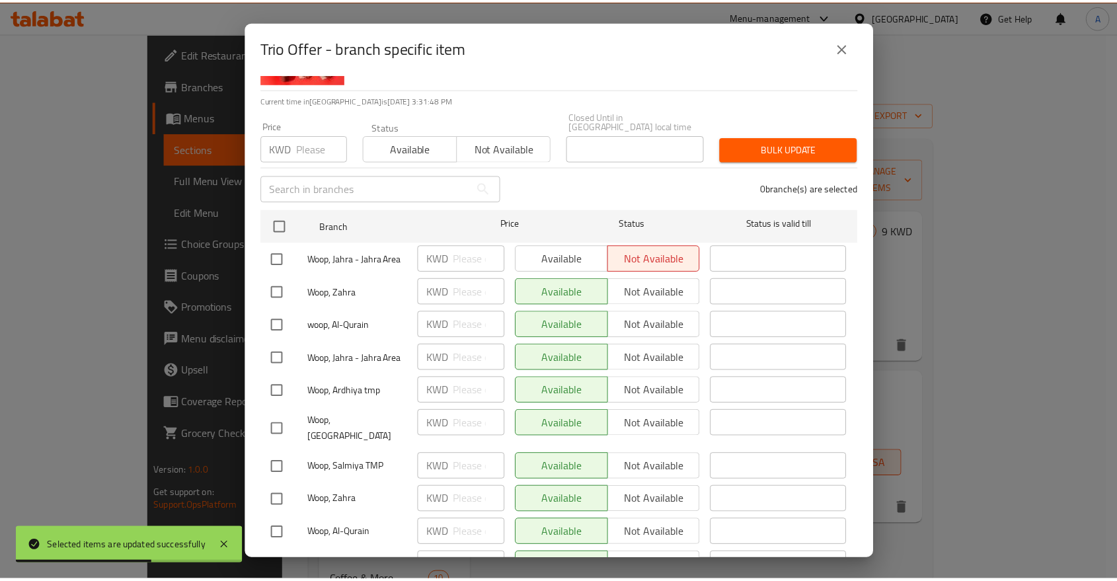
scroll to position [0, 0]
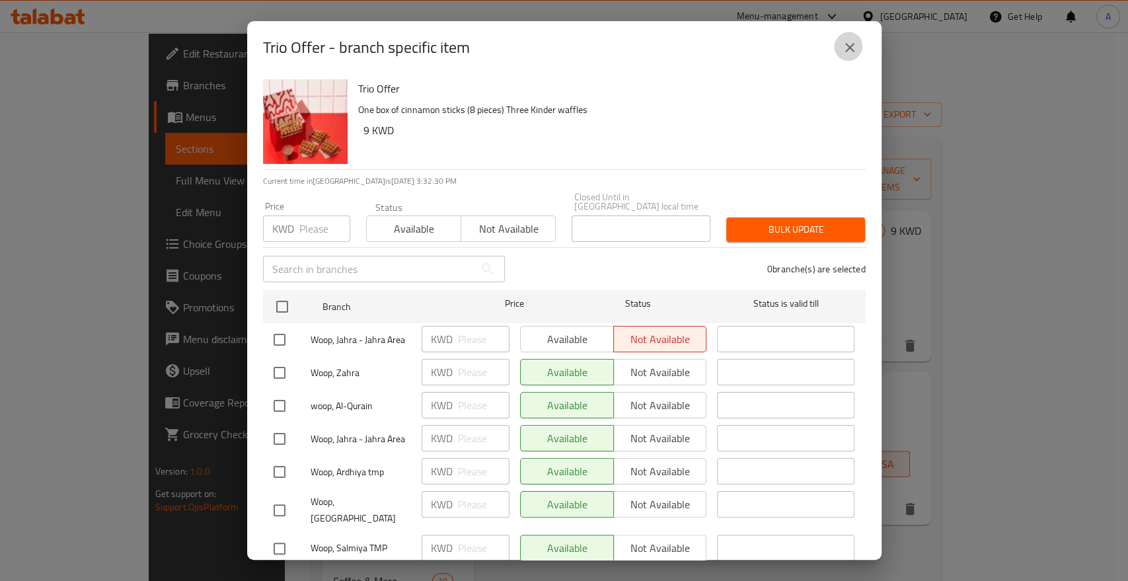
click at [847, 54] on button "close" at bounding box center [850, 48] width 32 height 32
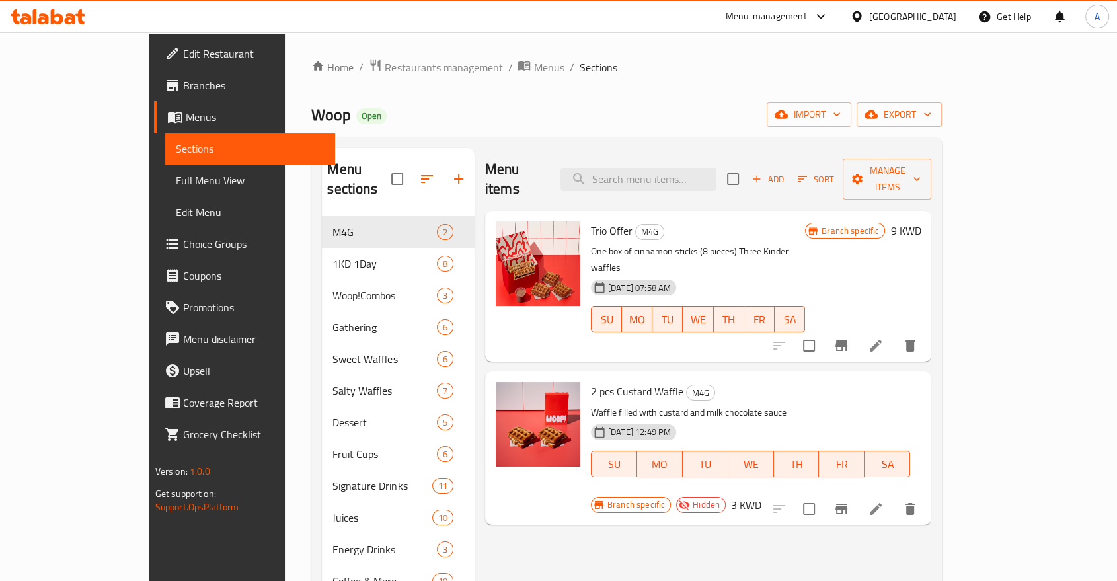
click at [183, 77] on span "Branches" at bounding box center [253, 85] width 141 height 16
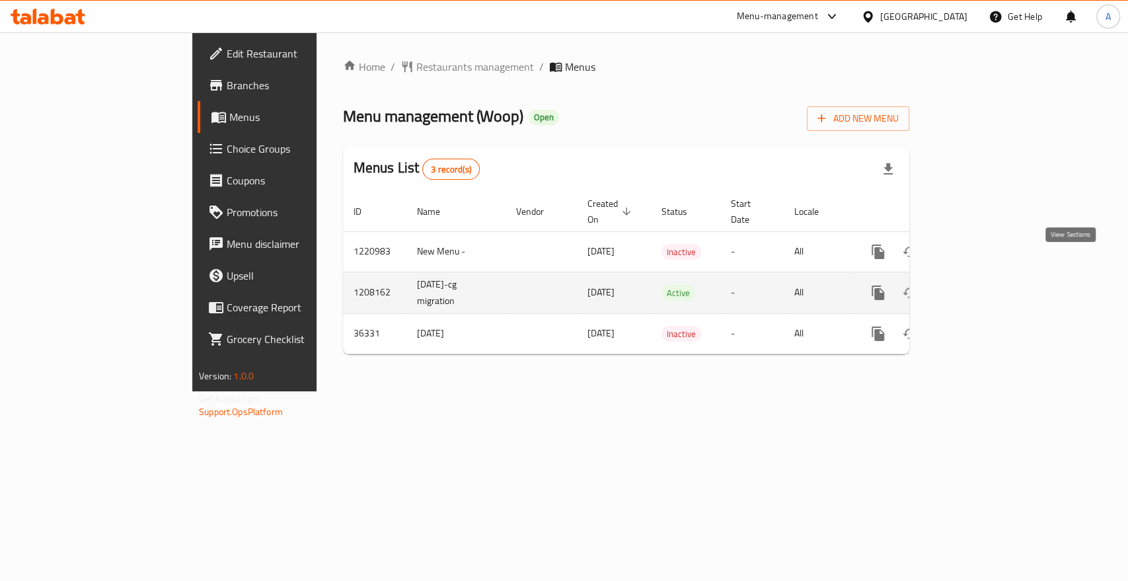
click at [982, 285] on icon "enhanced table" at bounding box center [974, 293] width 16 height 16
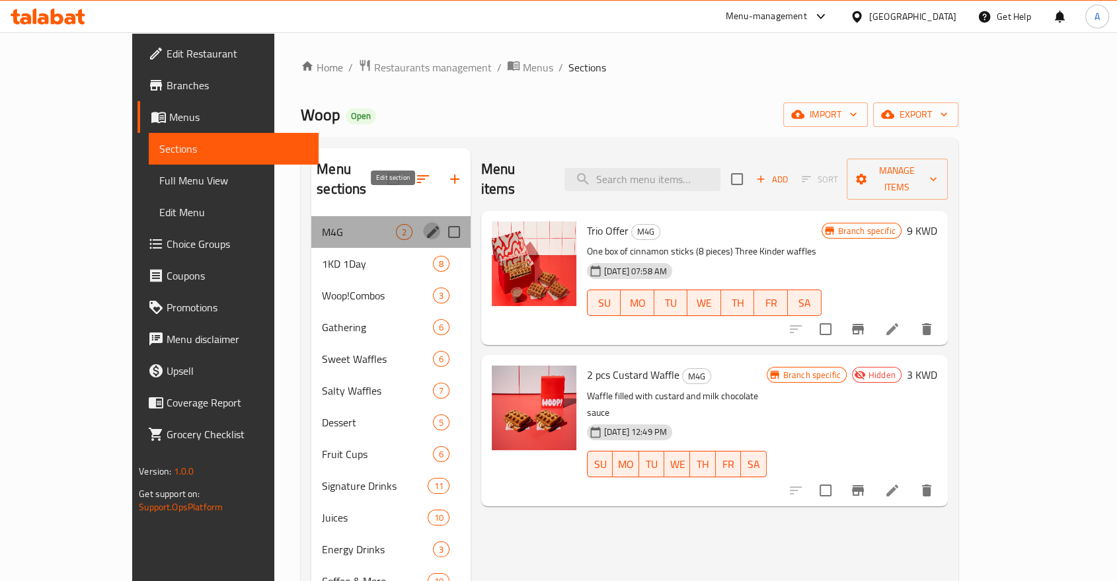
click at [425, 224] on icon "edit" at bounding box center [433, 232] width 16 height 16
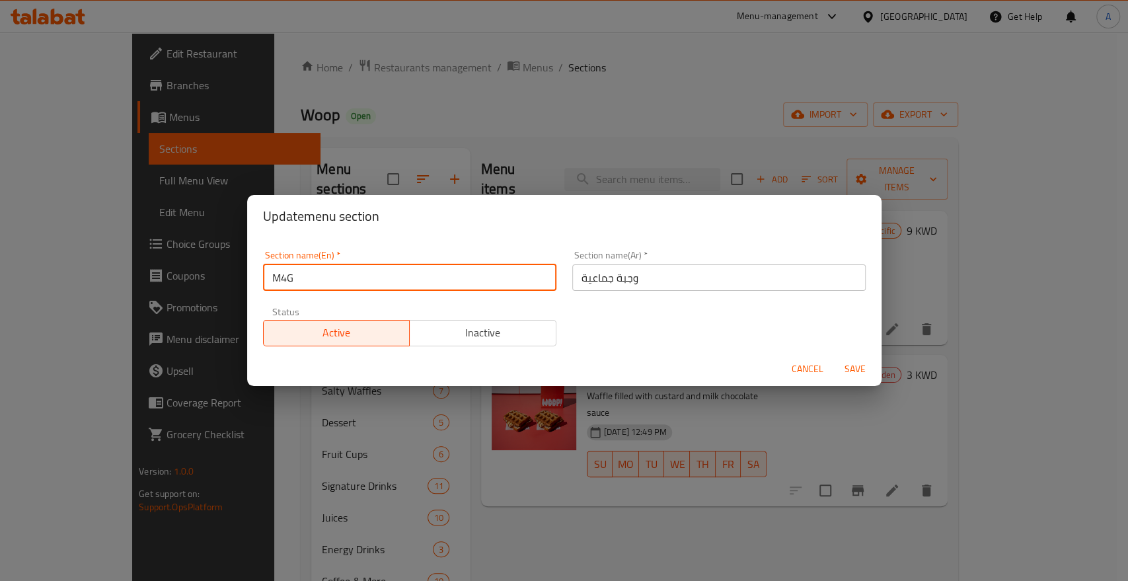
click at [365, 284] on input "M4G" at bounding box center [410, 277] width 294 height 26
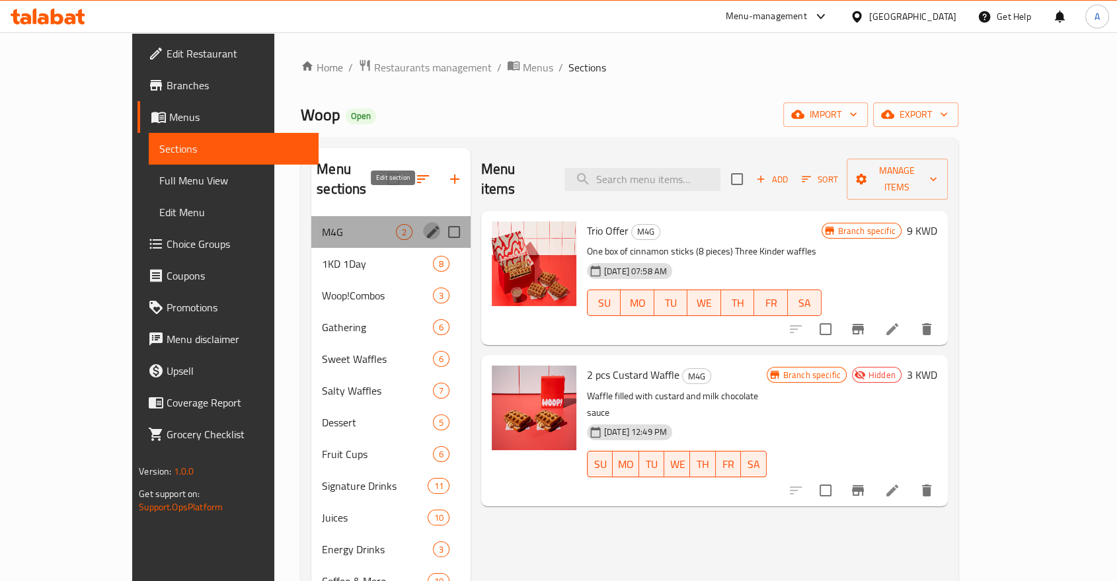
click at [427, 226] on icon "edit" at bounding box center [433, 232] width 12 height 12
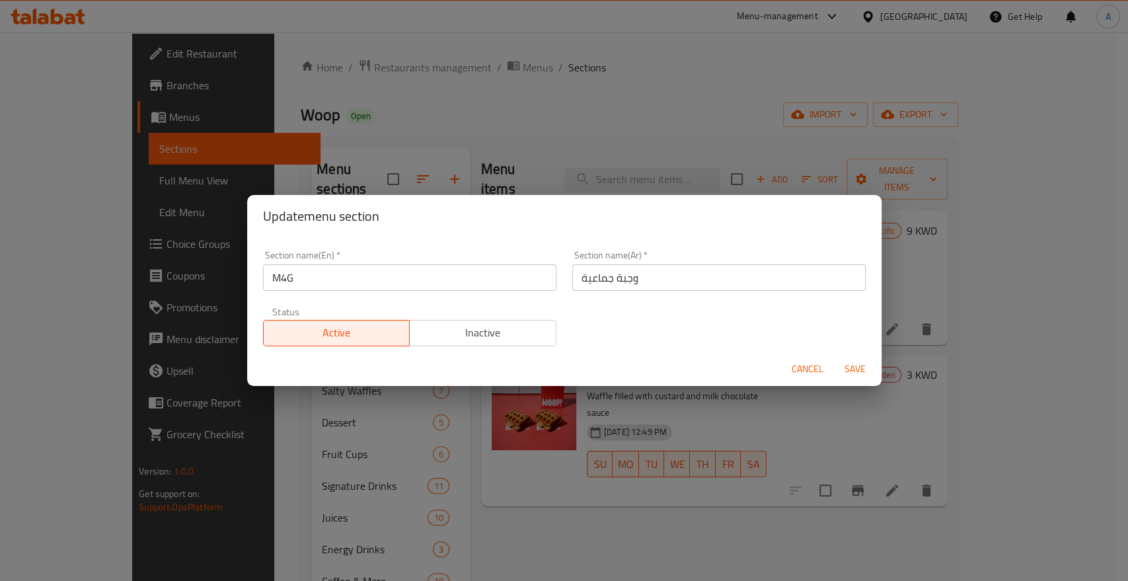
click at [635, 279] on input "وجبة جماعية" at bounding box center [719, 277] width 294 height 26
click at [846, 361] on span "Save" at bounding box center [856, 369] width 32 height 17
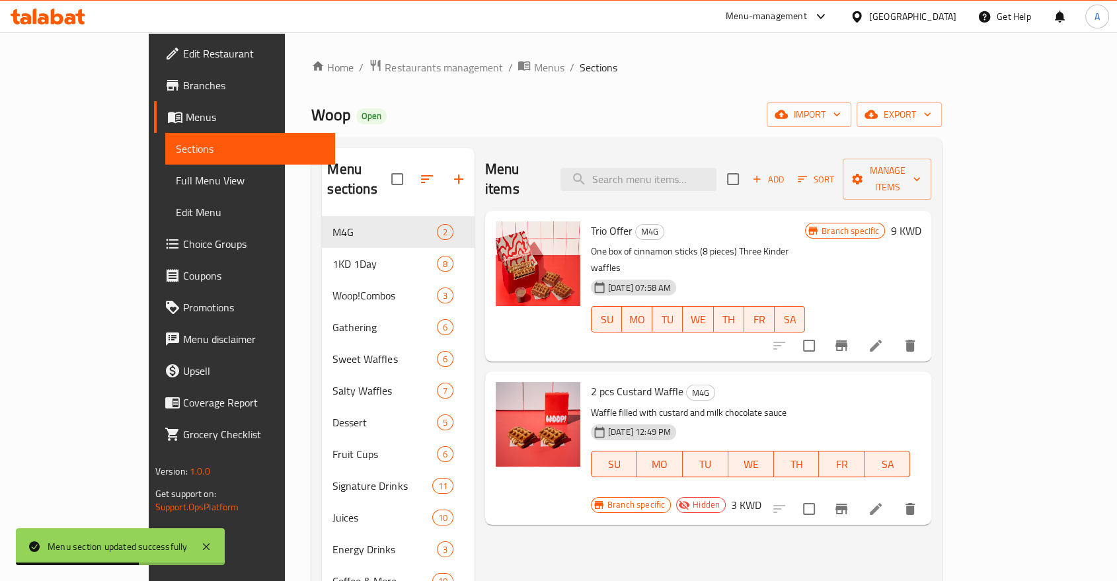
click at [337, 106] on div "Woop Open import export" at bounding box center [626, 114] width 631 height 24
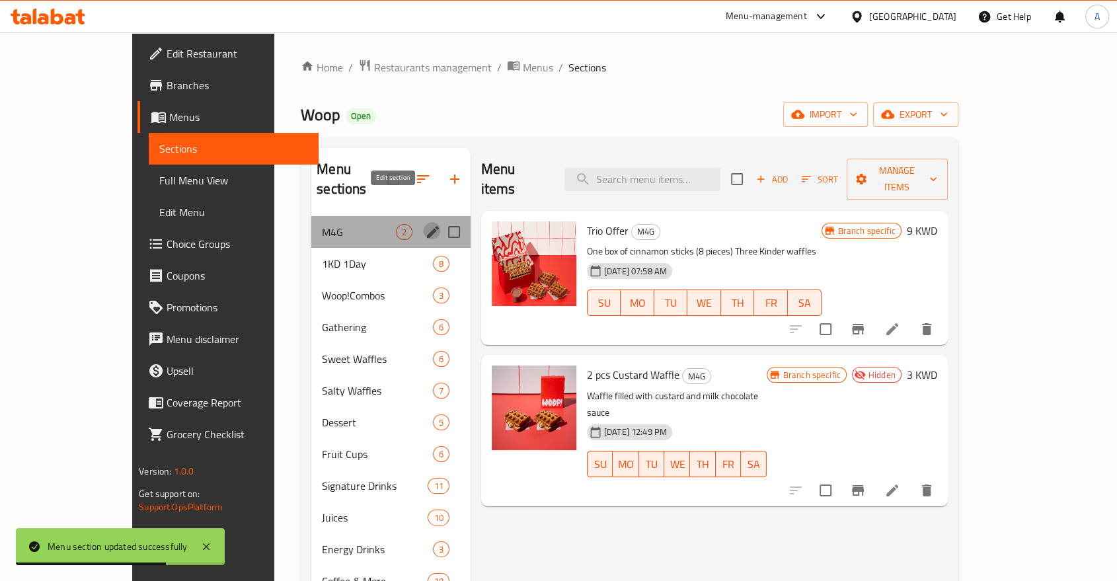
click at [425, 224] on icon "edit" at bounding box center [433, 232] width 16 height 16
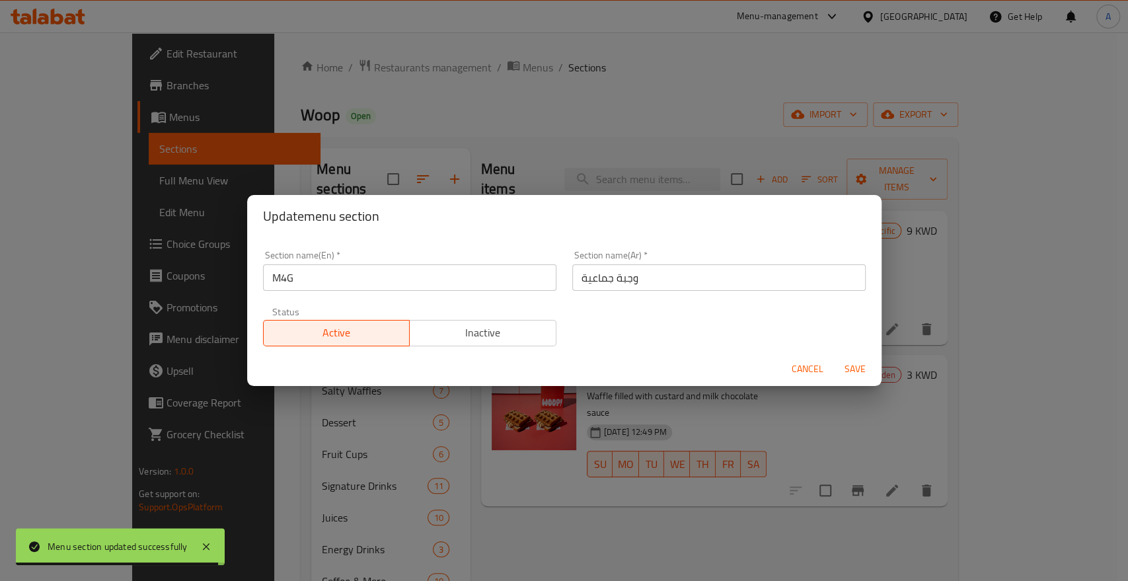
click at [685, 268] on input "وجبة جماعية" at bounding box center [719, 277] width 294 height 26
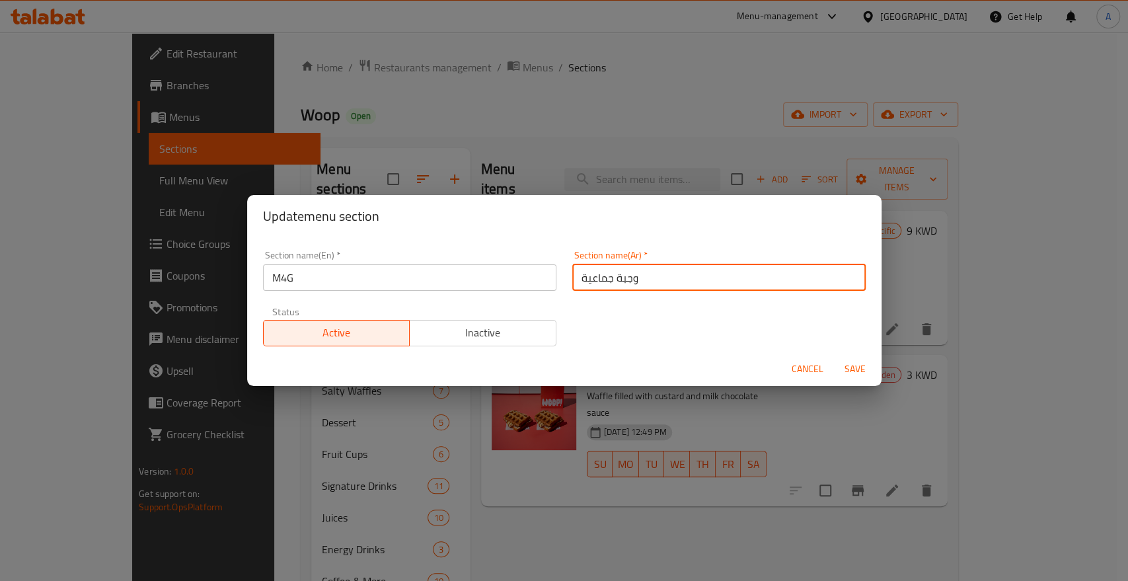
click at [685, 268] on input "وجبة جماعية" at bounding box center [719, 277] width 294 height 26
paste input "للمجموعات"
type input "وجبة للمجموعات"
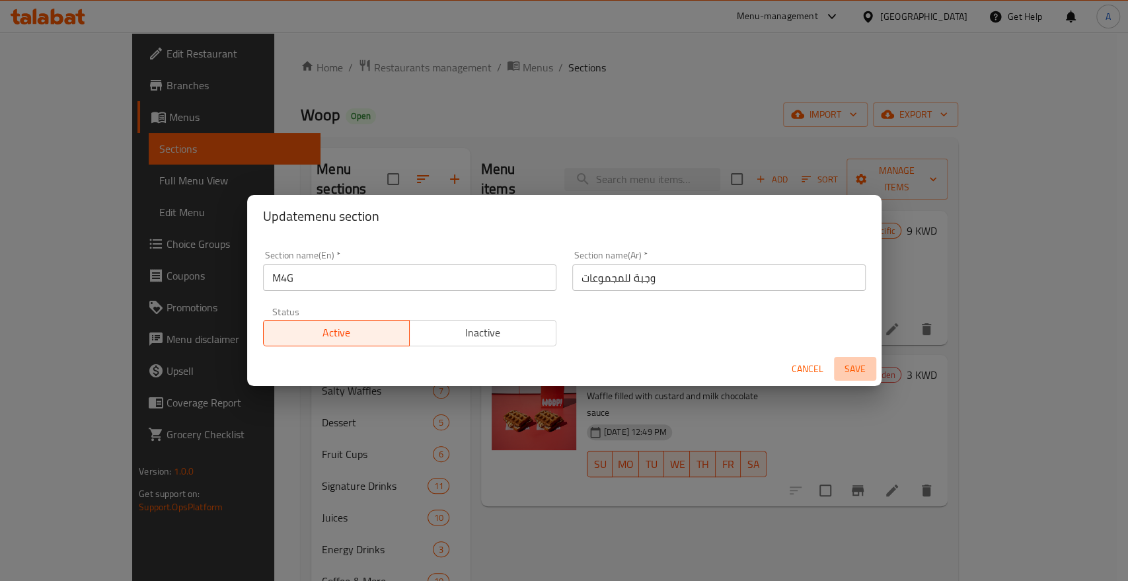
click at [854, 368] on span "Save" at bounding box center [856, 369] width 32 height 17
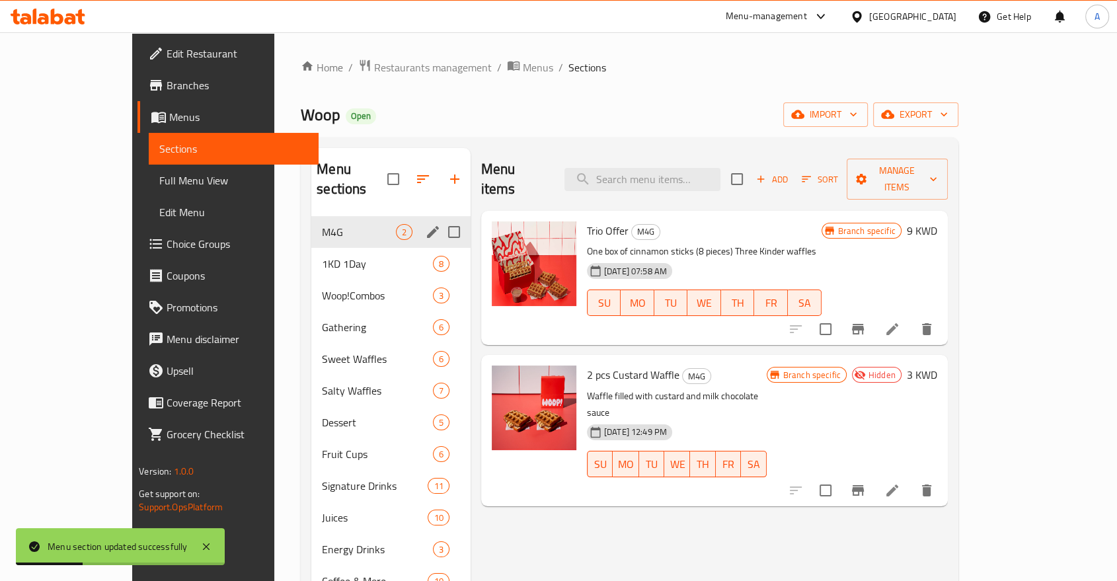
click at [753, 508] on div "Menu items Add Sort Manage items Trio Offer M4G One box of cinnamon sticks (8 p…" at bounding box center [709, 438] width 477 height 581
click at [768, 419] on div "[DATE] 12:49 PM SU MO TU WE TH FR SA" at bounding box center [677, 454] width 190 height 71
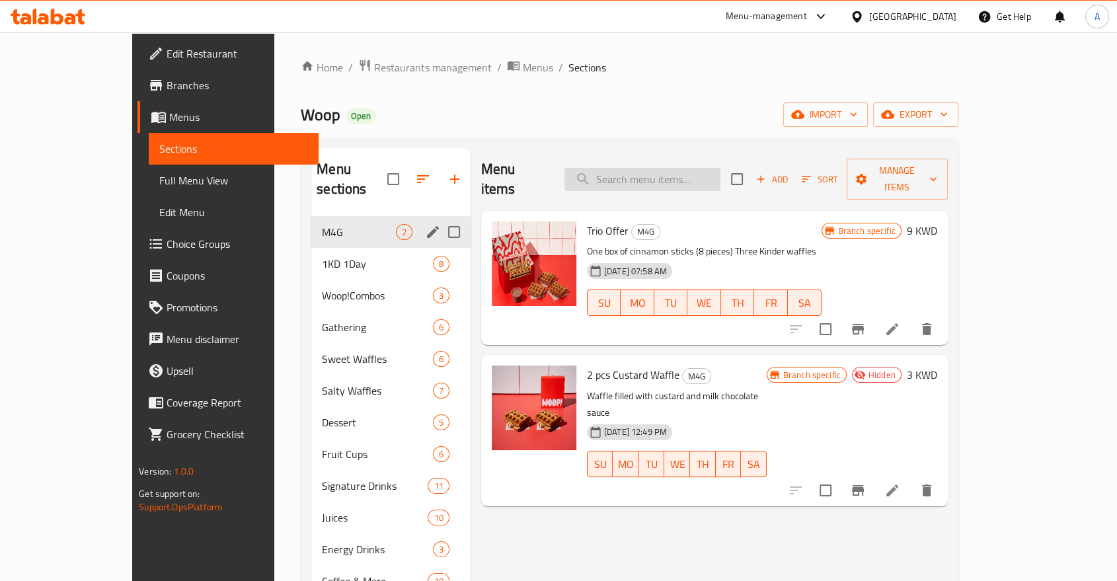
click at [686, 168] on input "search" at bounding box center [643, 179] width 156 height 23
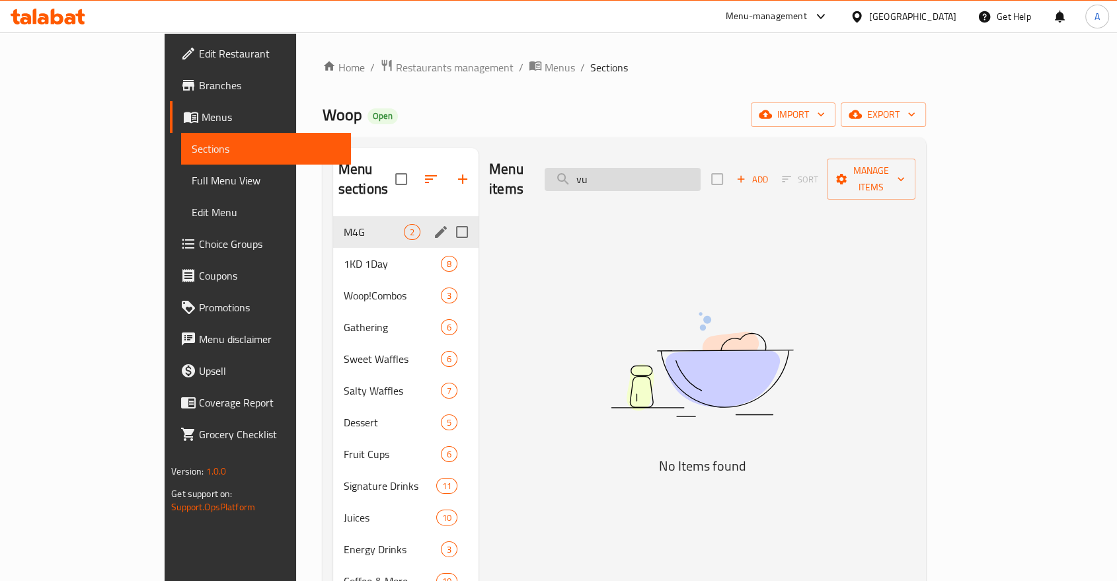
type input "v"
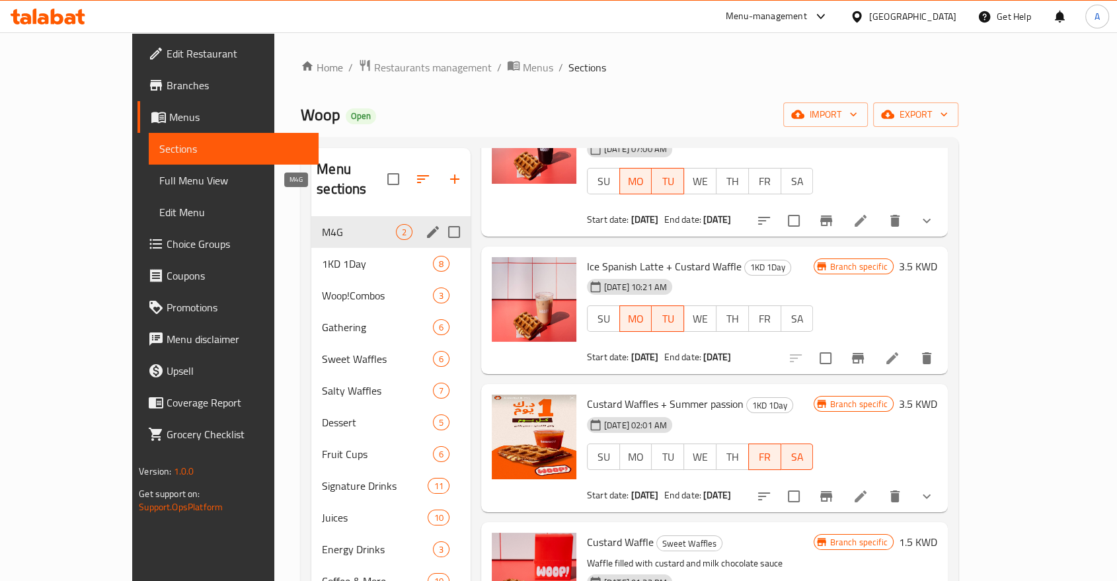
type input "custard waffle"
click at [322, 224] on span "M4G" at bounding box center [359, 232] width 74 height 16
click at [311, 248] on div "1KD 1Day 8" at bounding box center [390, 264] width 159 height 32
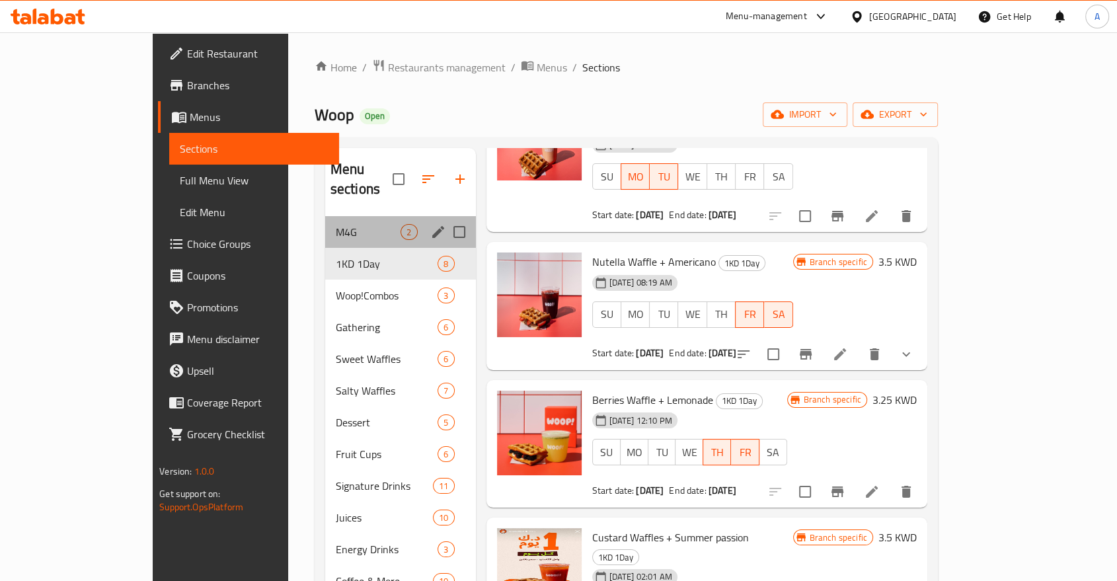
click at [325, 216] on div "M4G 2" at bounding box center [400, 232] width 151 height 32
